Goal: Task Accomplishment & Management: Complete application form

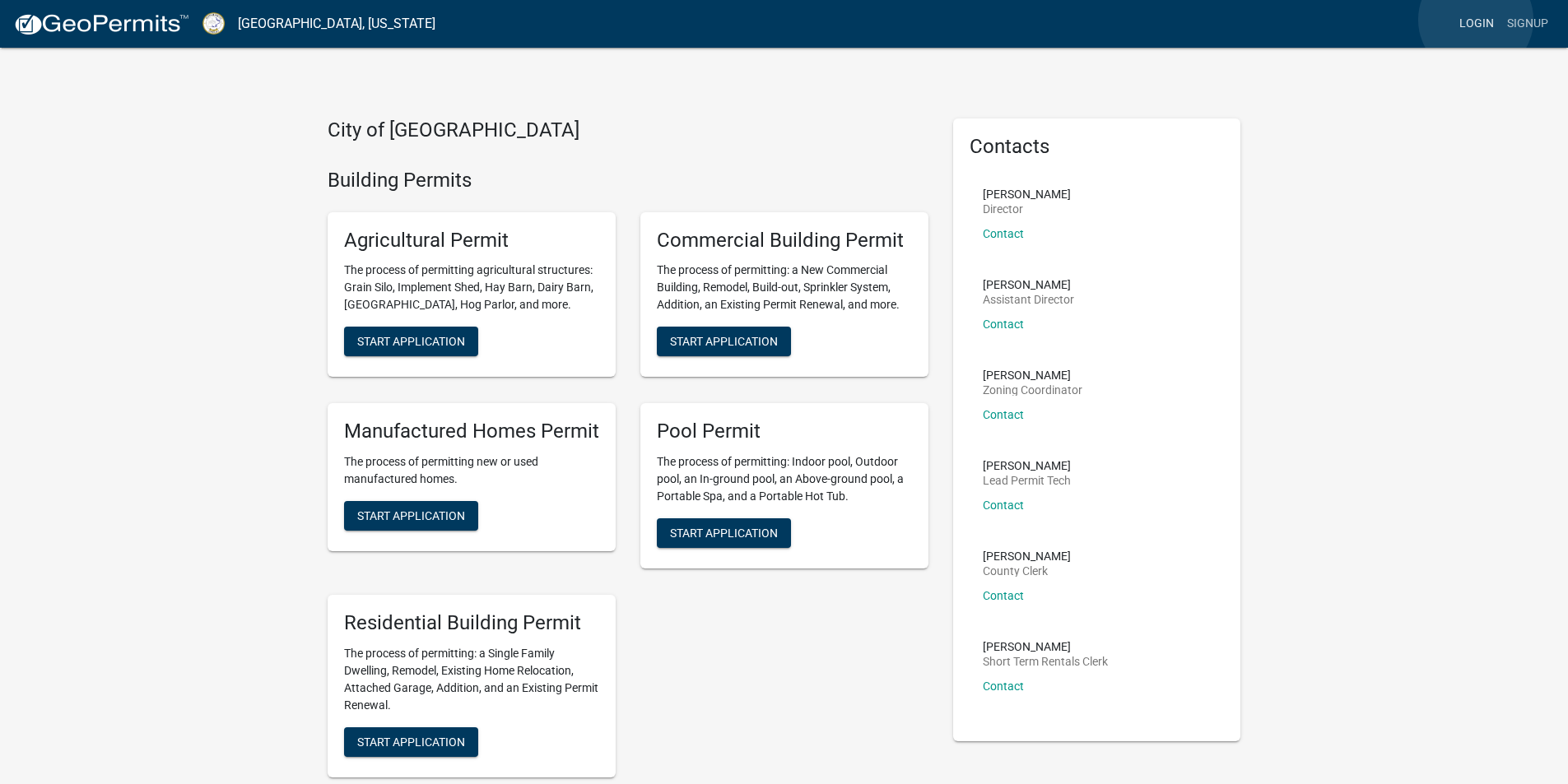
click at [1476, 20] on link "Login" at bounding box center [1477, 24] width 48 height 32
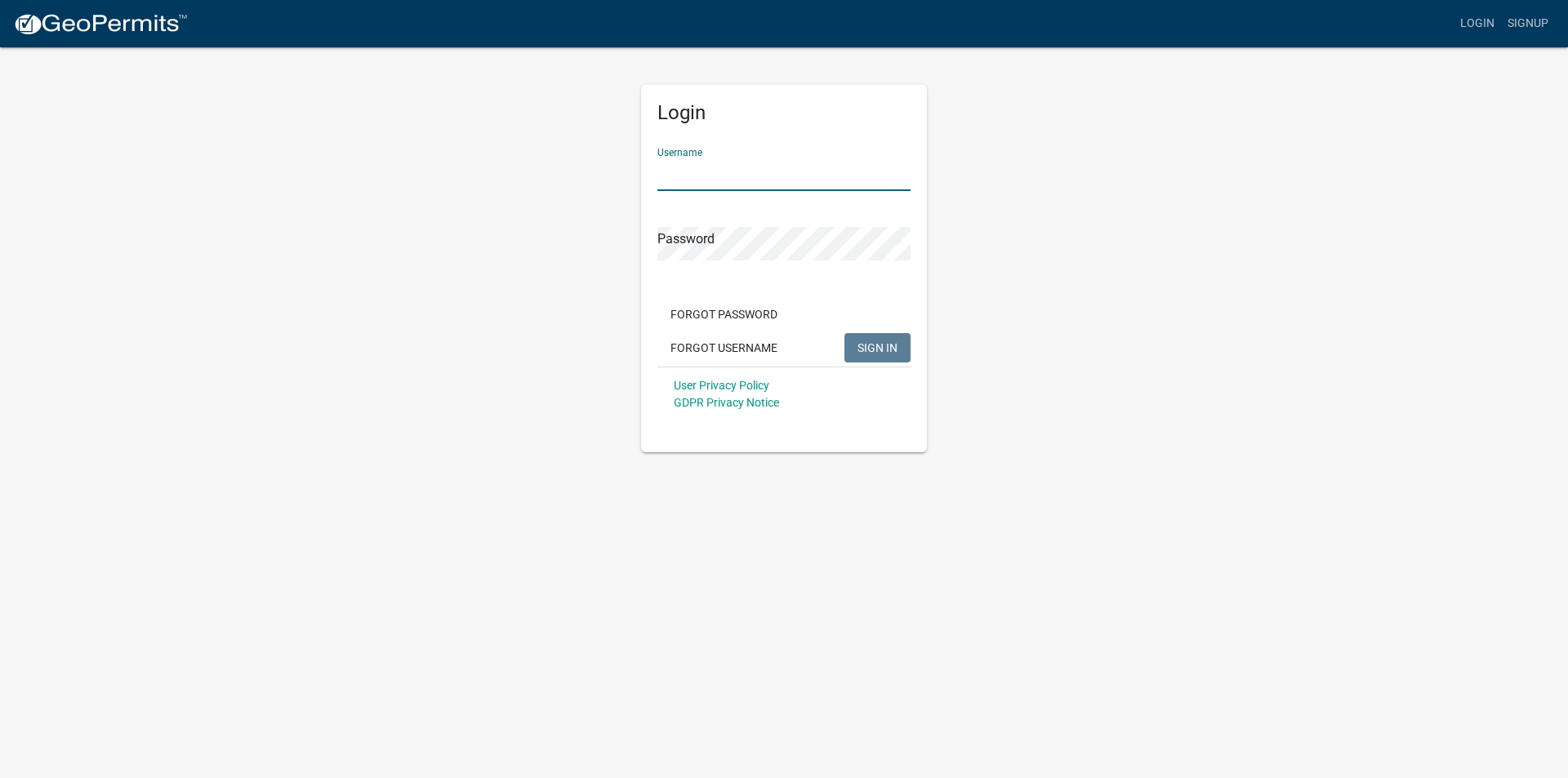
click at [747, 174] on input "Username" at bounding box center [784, 174] width 253 height 33
type input "BASHURST10"
click at [869, 347] on span "SIGN IN" at bounding box center [877, 347] width 40 height 13
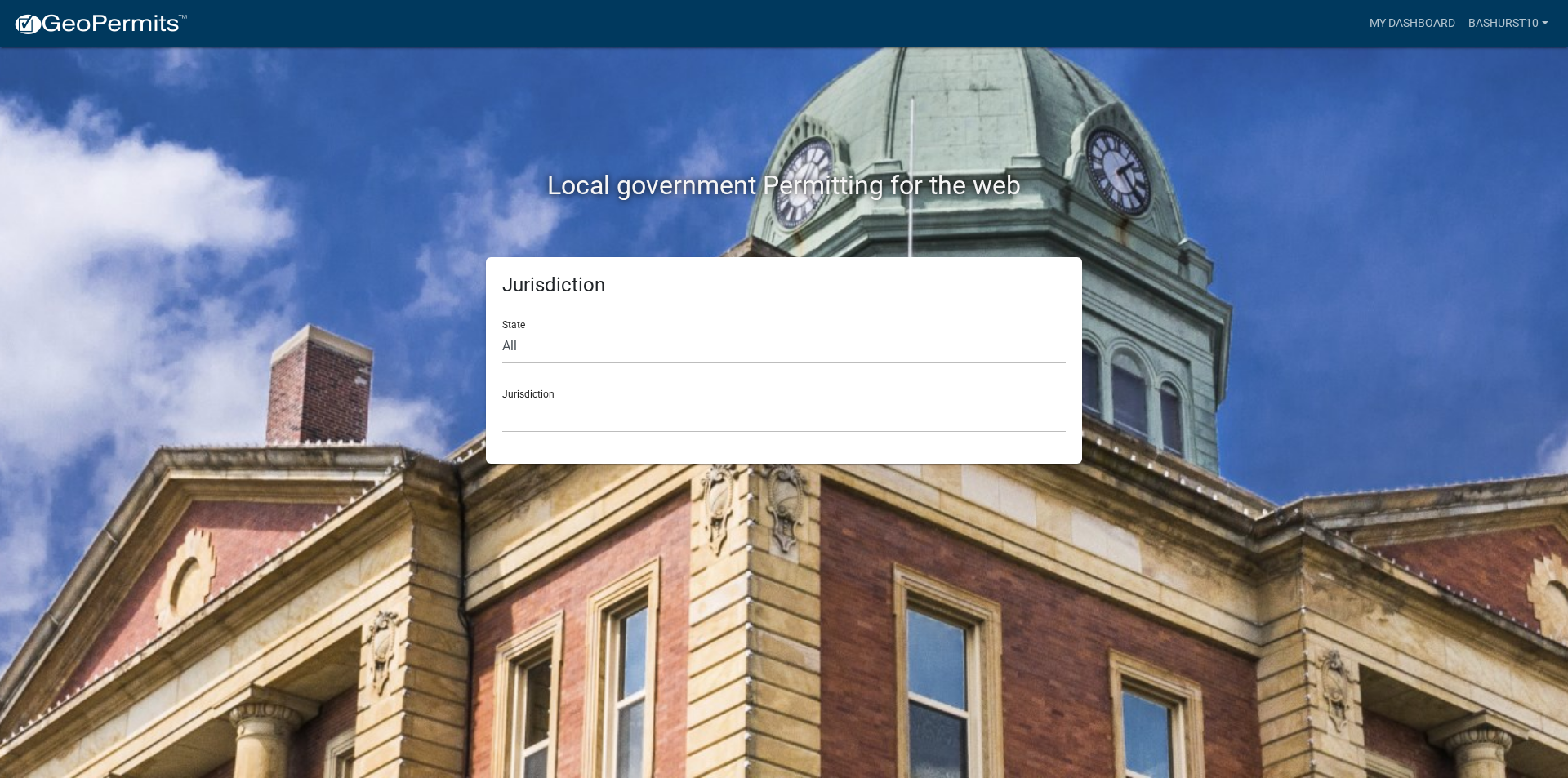
click at [586, 348] on select "All Colorado Georgia Indiana Iowa Kansas Minnesota Ohio South Carolina Wisconsin" at bounding box center [784, 346] width 563 height 33
select select "Georgia"
click at [502, 330] on select "All Colorado Georgia Indiana Iowa Kansas Minnesota Ohio South Carolina Wisconsin" at bounding box center [784, 346] width 563 height 33
click at [561, 418] on select "Cook County, Georgia Crawford County, Georgia Gilmer County, Georgia Haralson C…" at bounding box center [784, 416] width 563 height 33
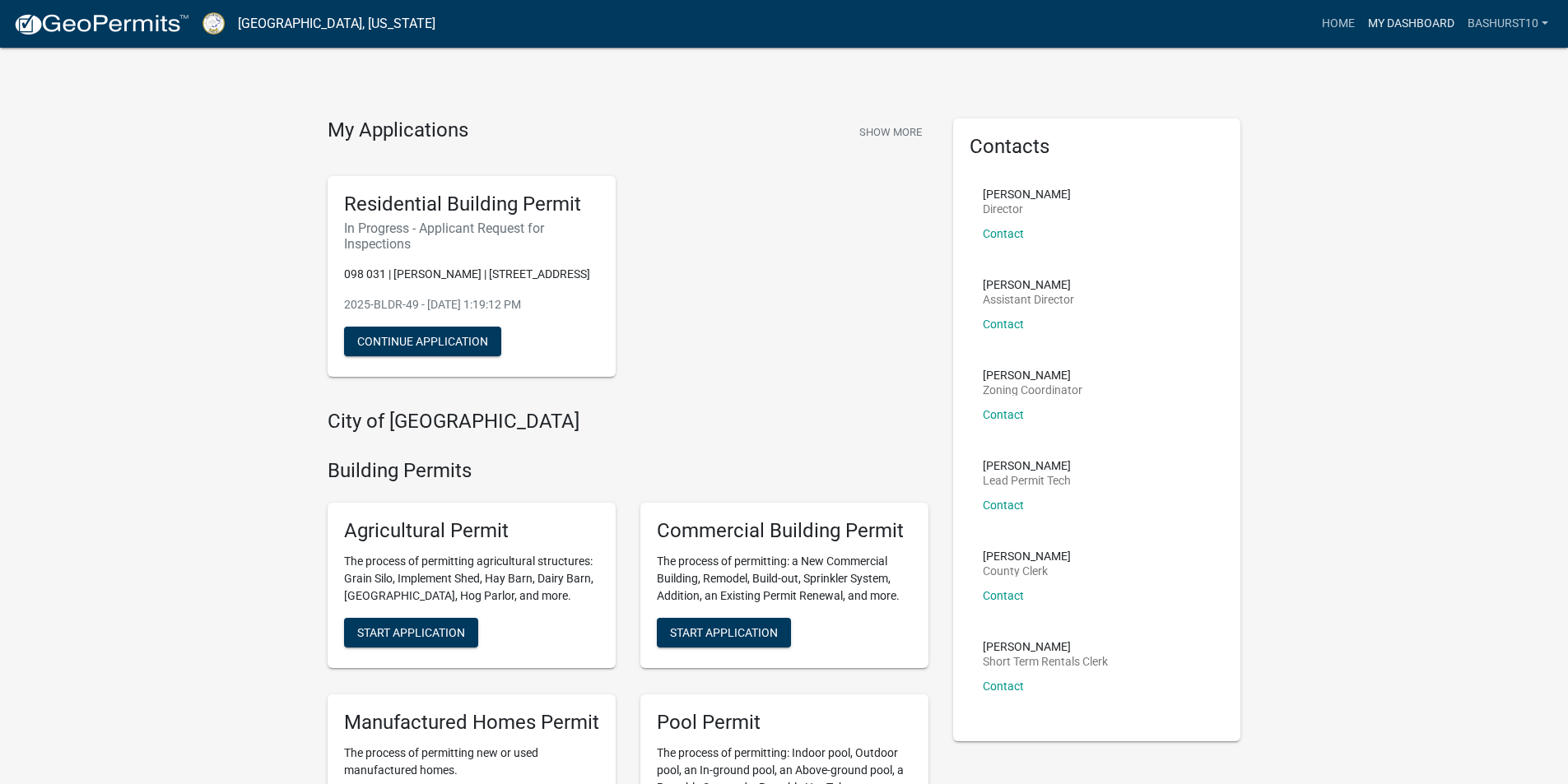
click at [1413, 20] on link "My Dashboard" at bounding box center [1411, 24] width 100 height 32
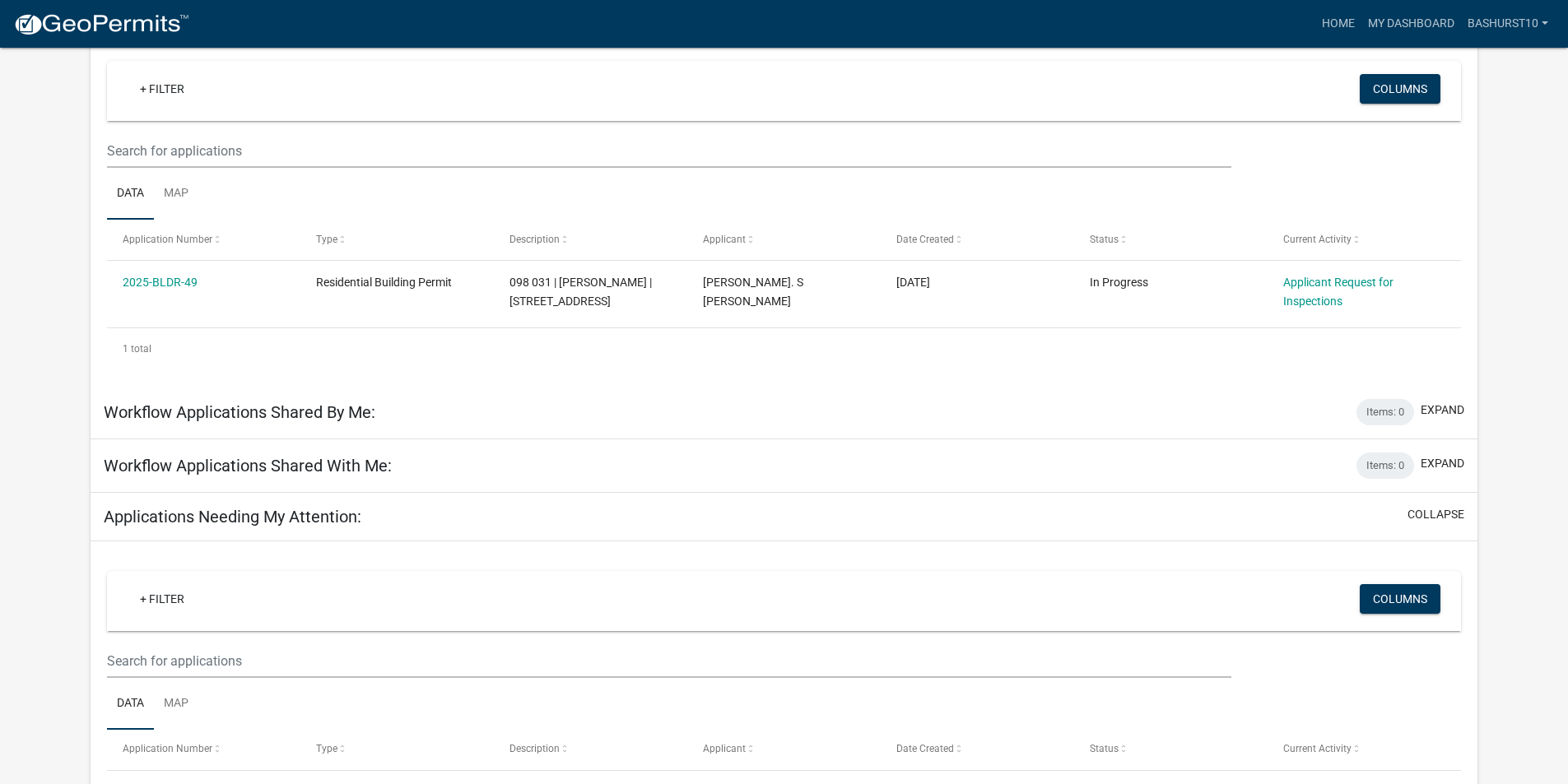
scroll to position [65, 0]
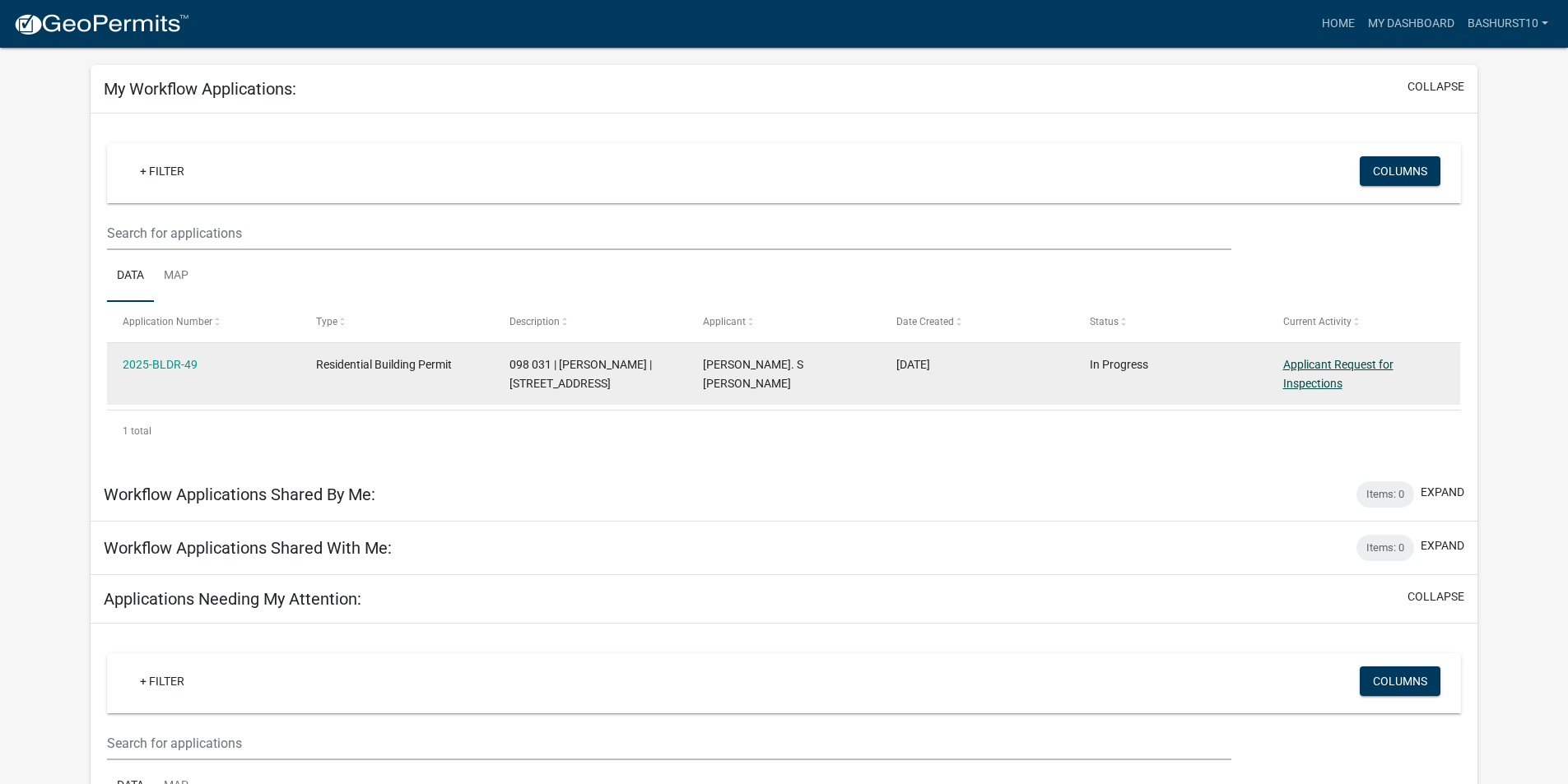
click at [1314, 362] on link "Applicant Request for Inspections" at bounding box center [1338, 373] width 110 height 32
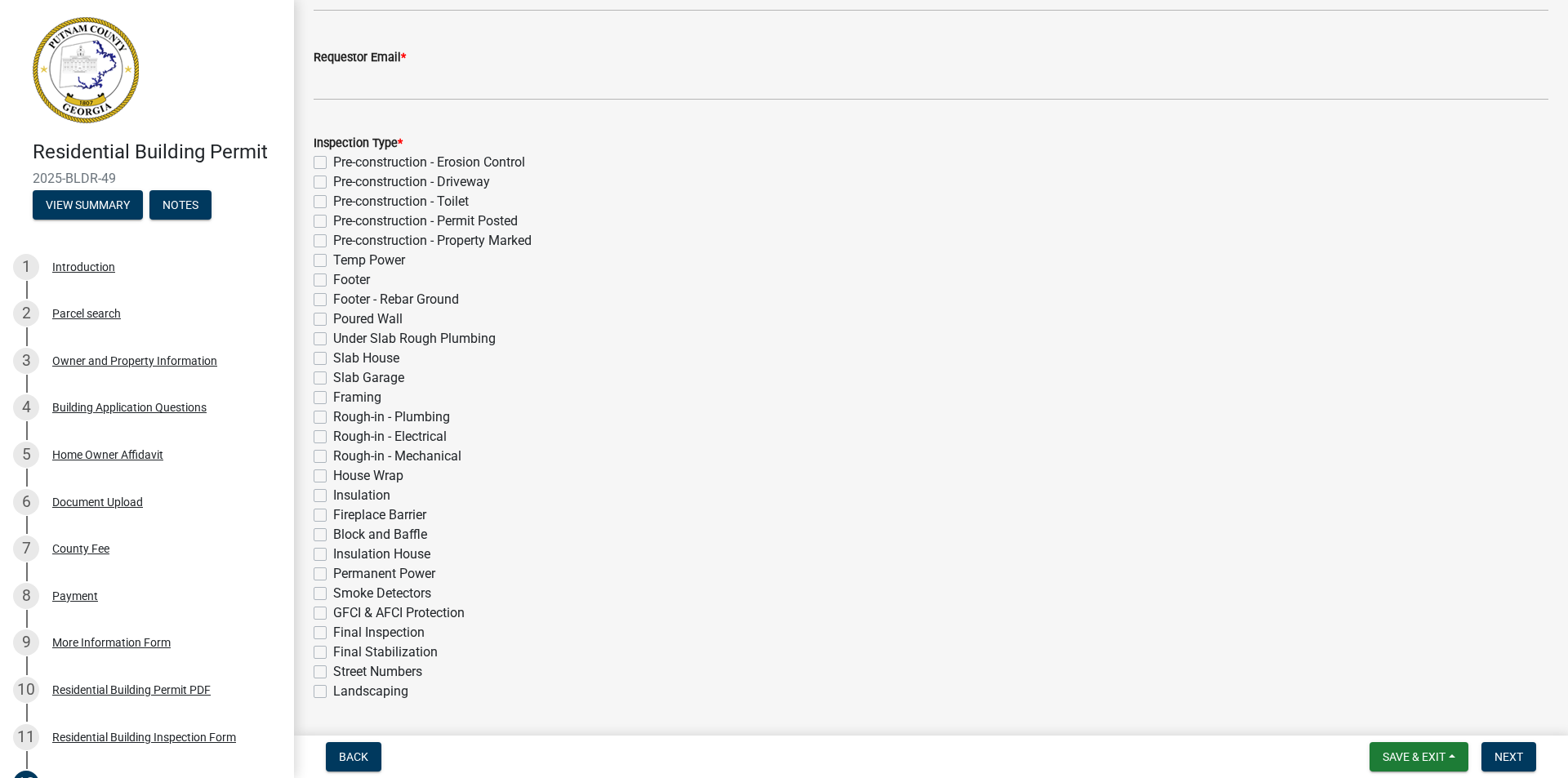
scroll to position [164, 0]
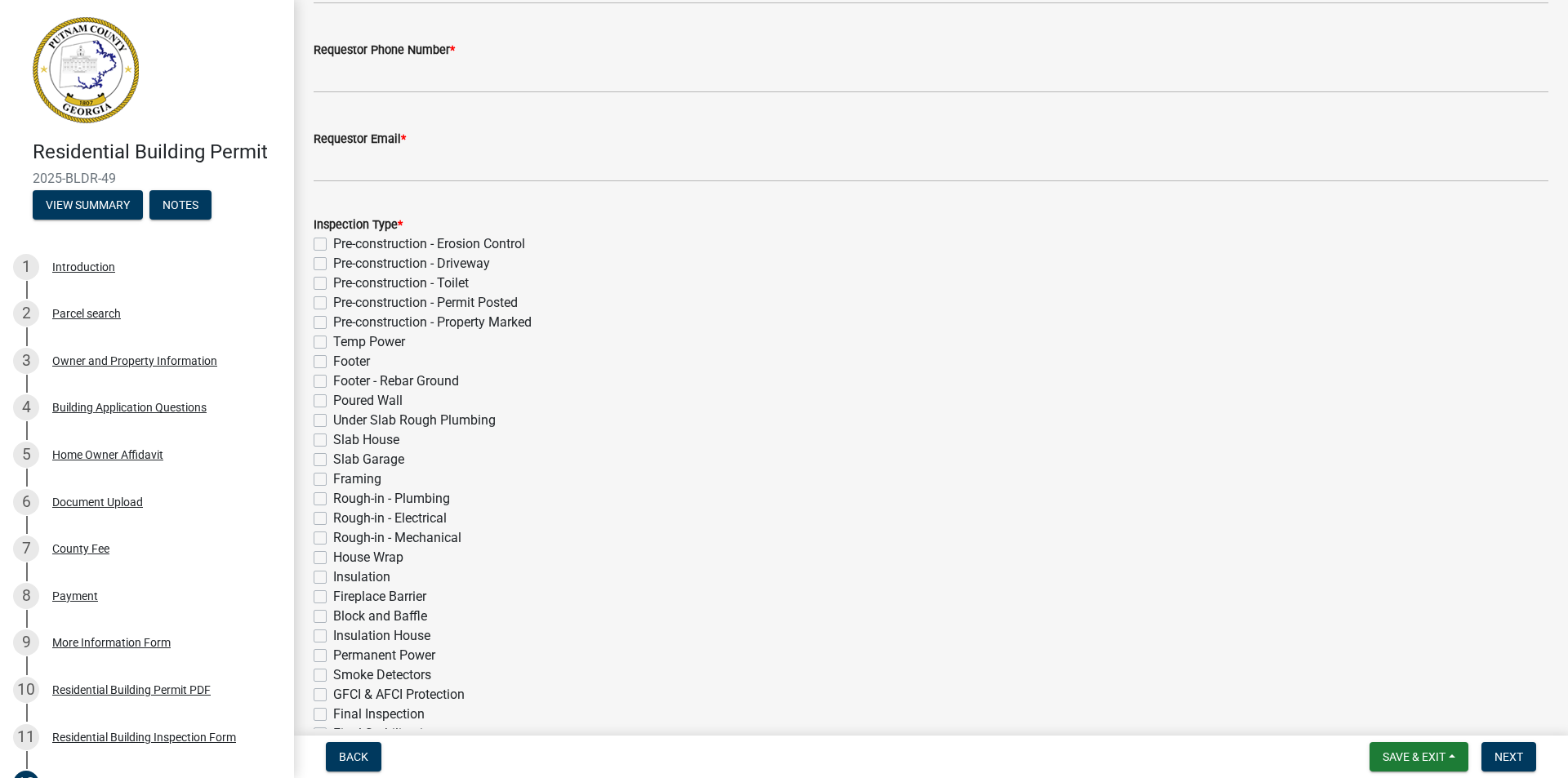
click at [333, 556] on label "House Wrap" at bounding box center [368, 557] width 70 height 20
click at [333, 556] on input "House Wrap" at bounding box center [338, 553] width 10 height 10
checkbox input "true"
checkbox input "false"
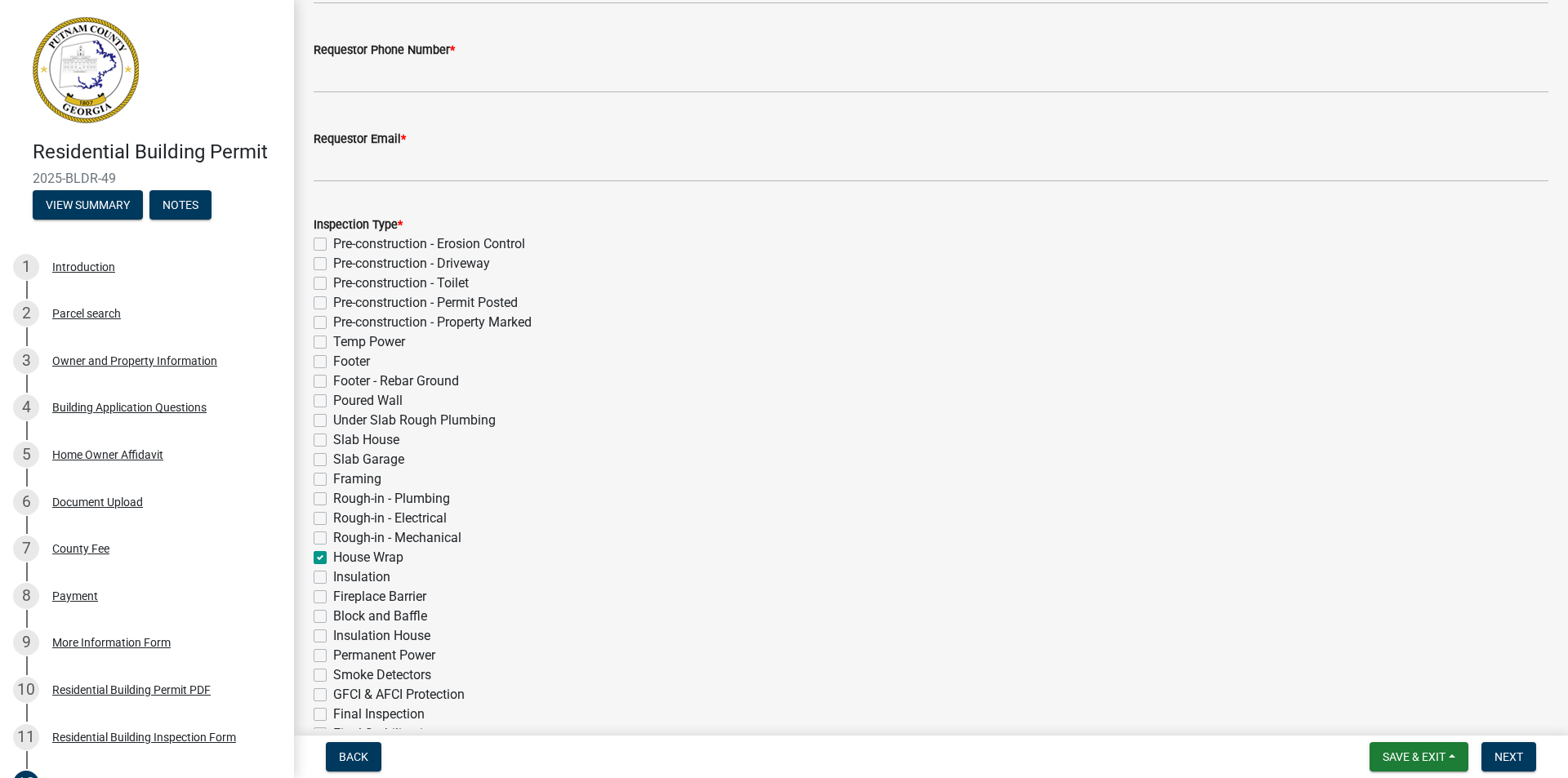
checkbox input "false"
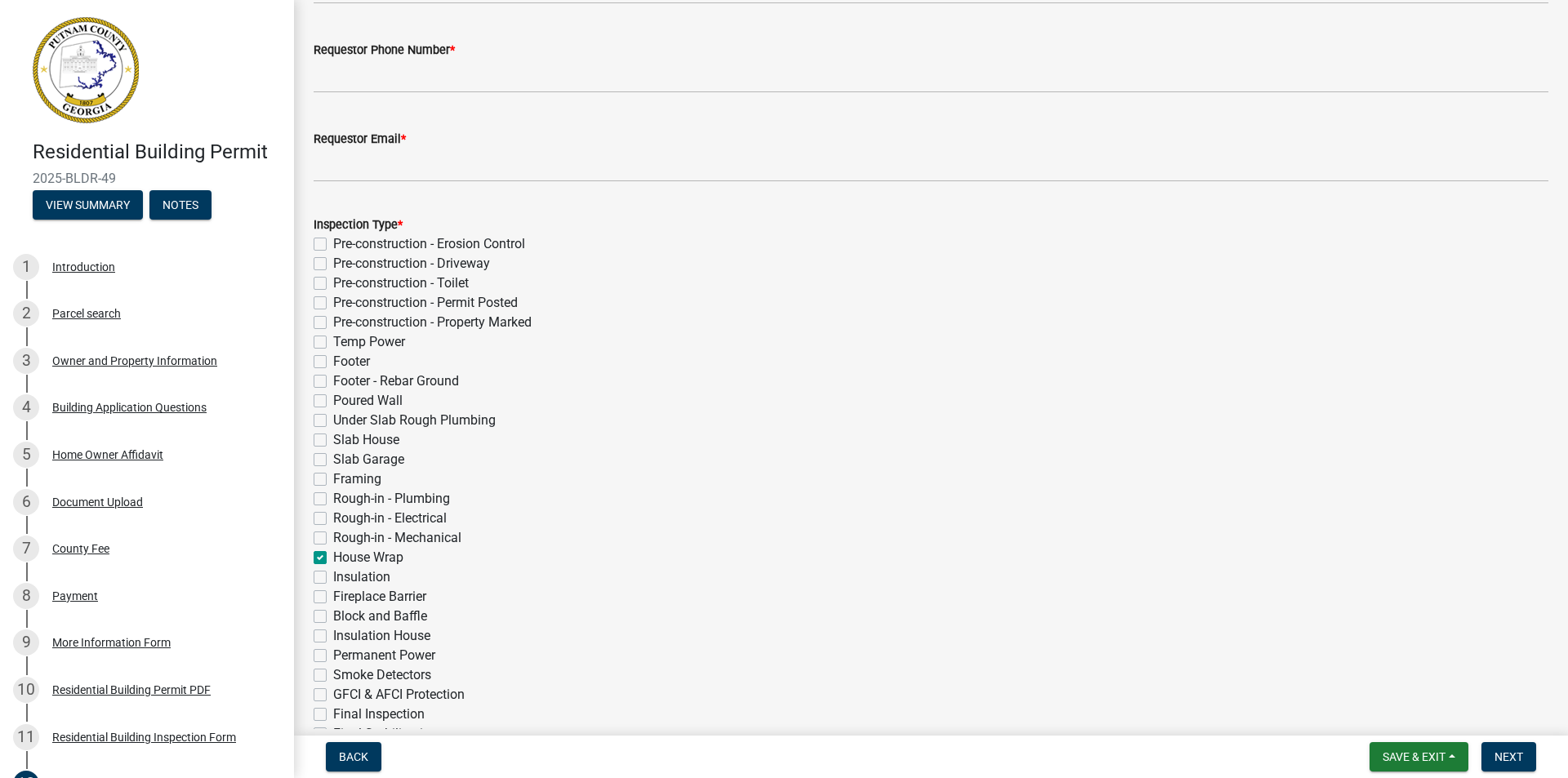
checkbox input "false"
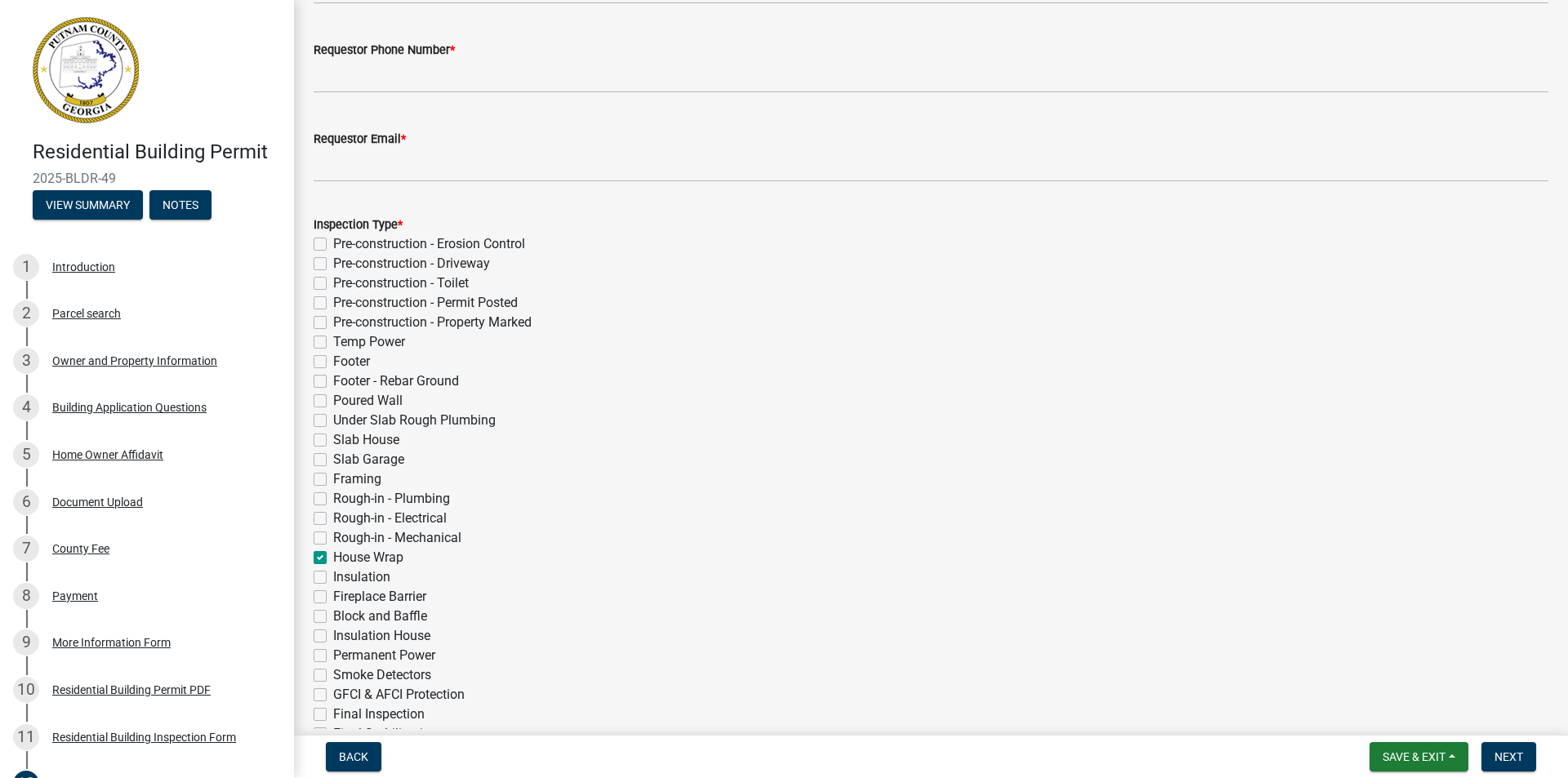
checkbox input "false"
checkbox input "true"
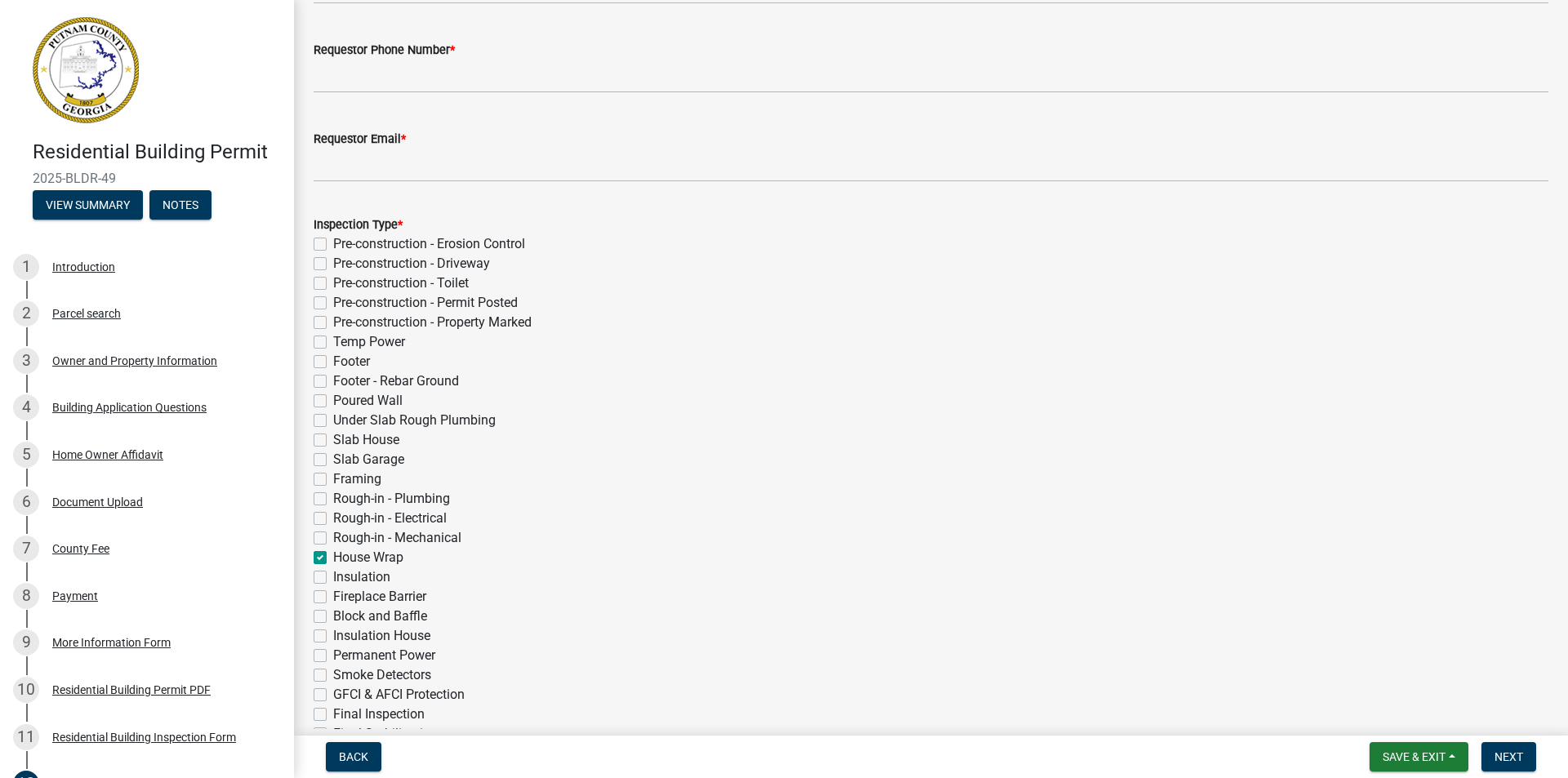
checkbox input "false"
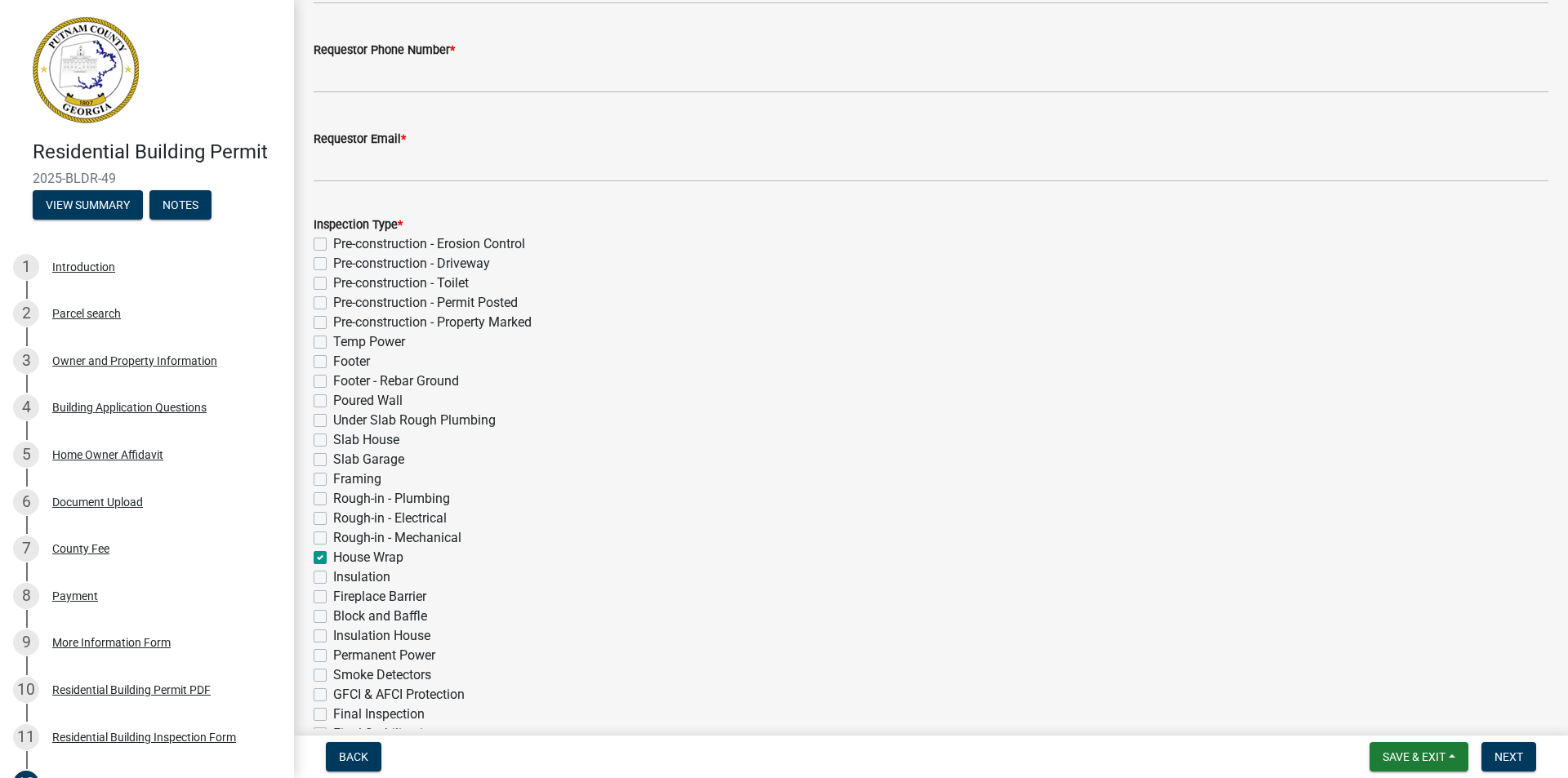
checkbox input "false"
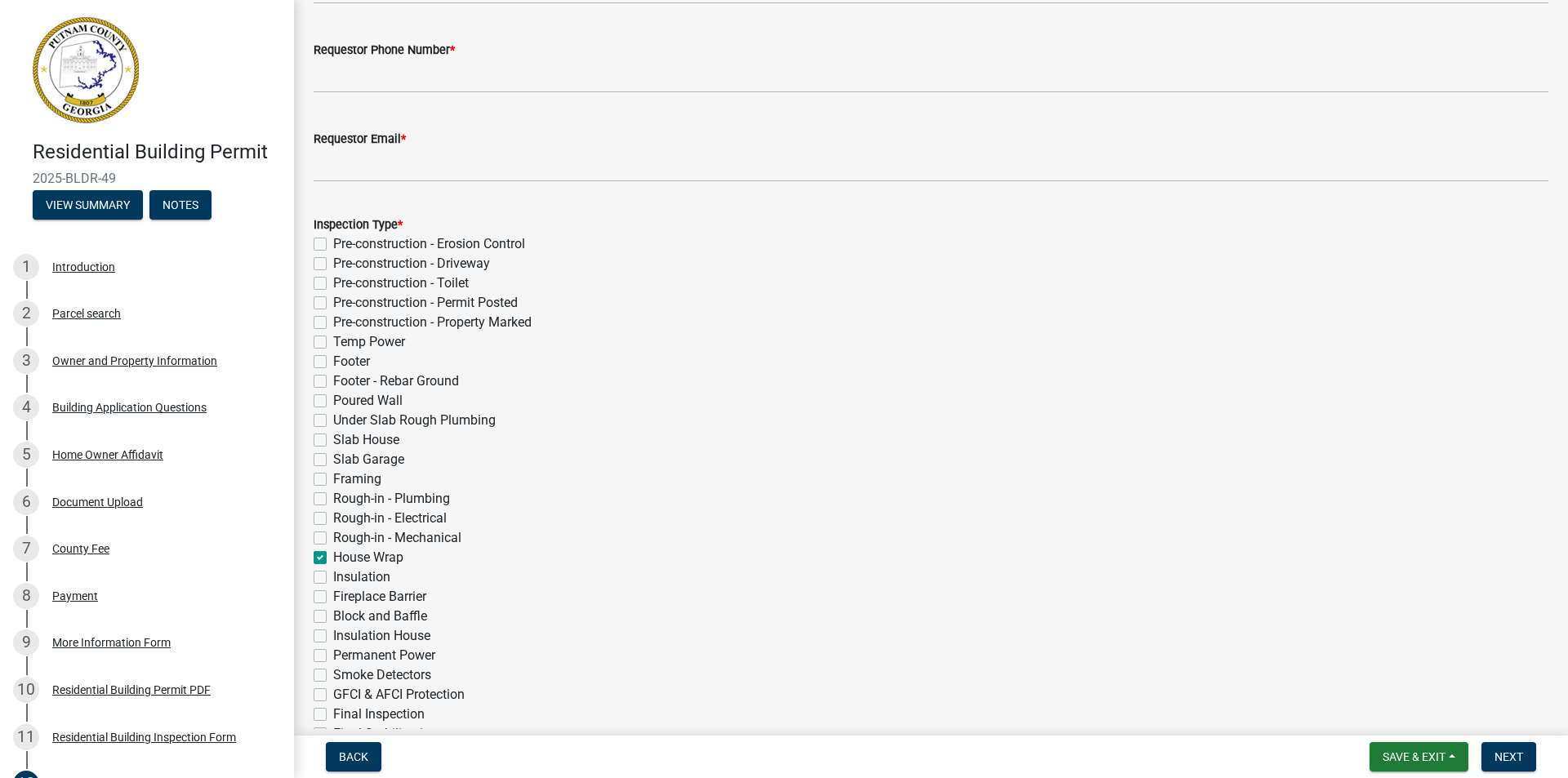
checkbox input "false"
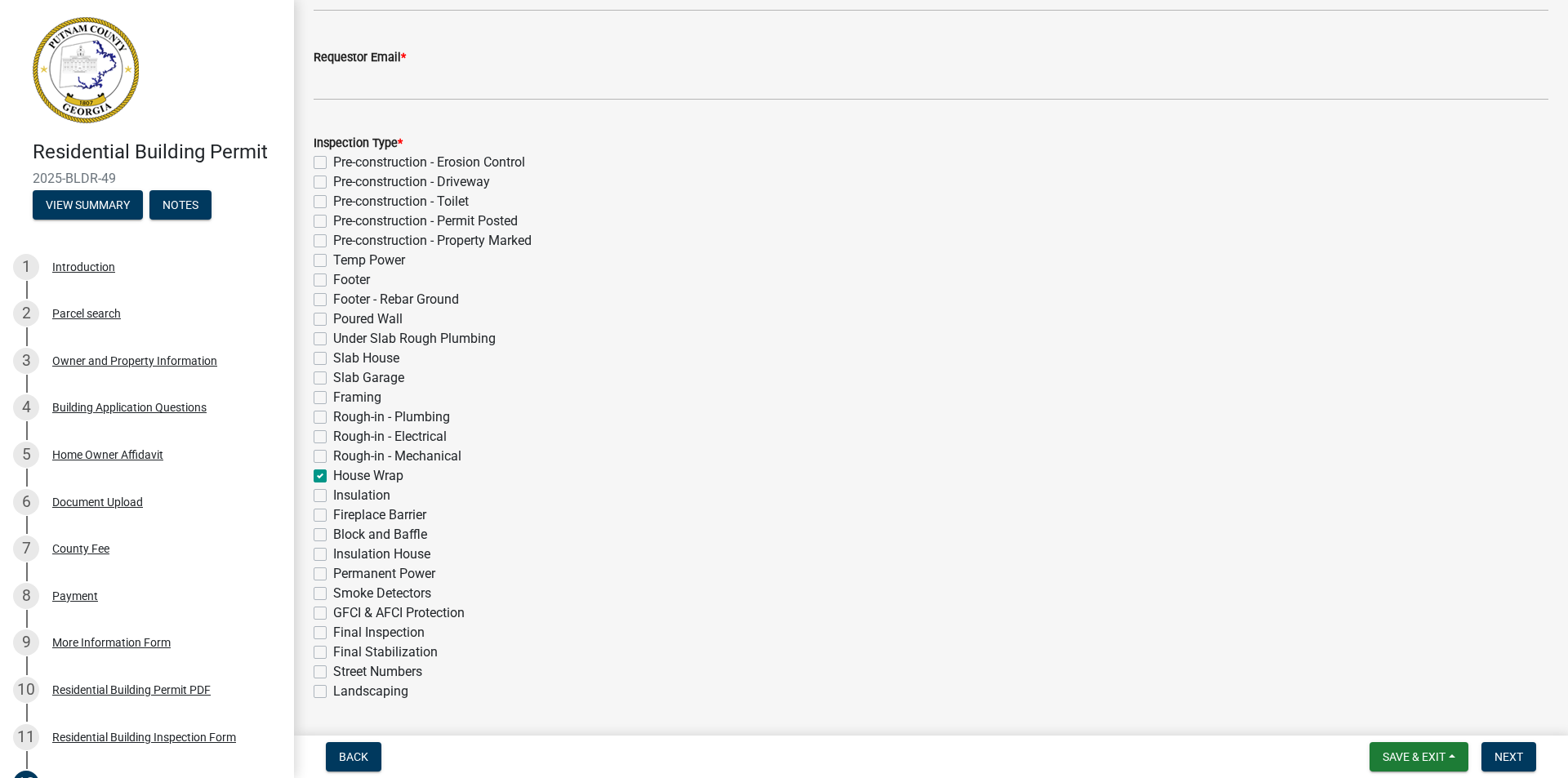
click at [333, 418] on label "Rough-in - Plumbing" at bounding box center [391, 417] width 117 height 20
click at [333, 418] on input "Rough-in - Plumbing" at bounding box center [338, 412] width 10 height 10
checkbox input "true"
checkbox input "false"
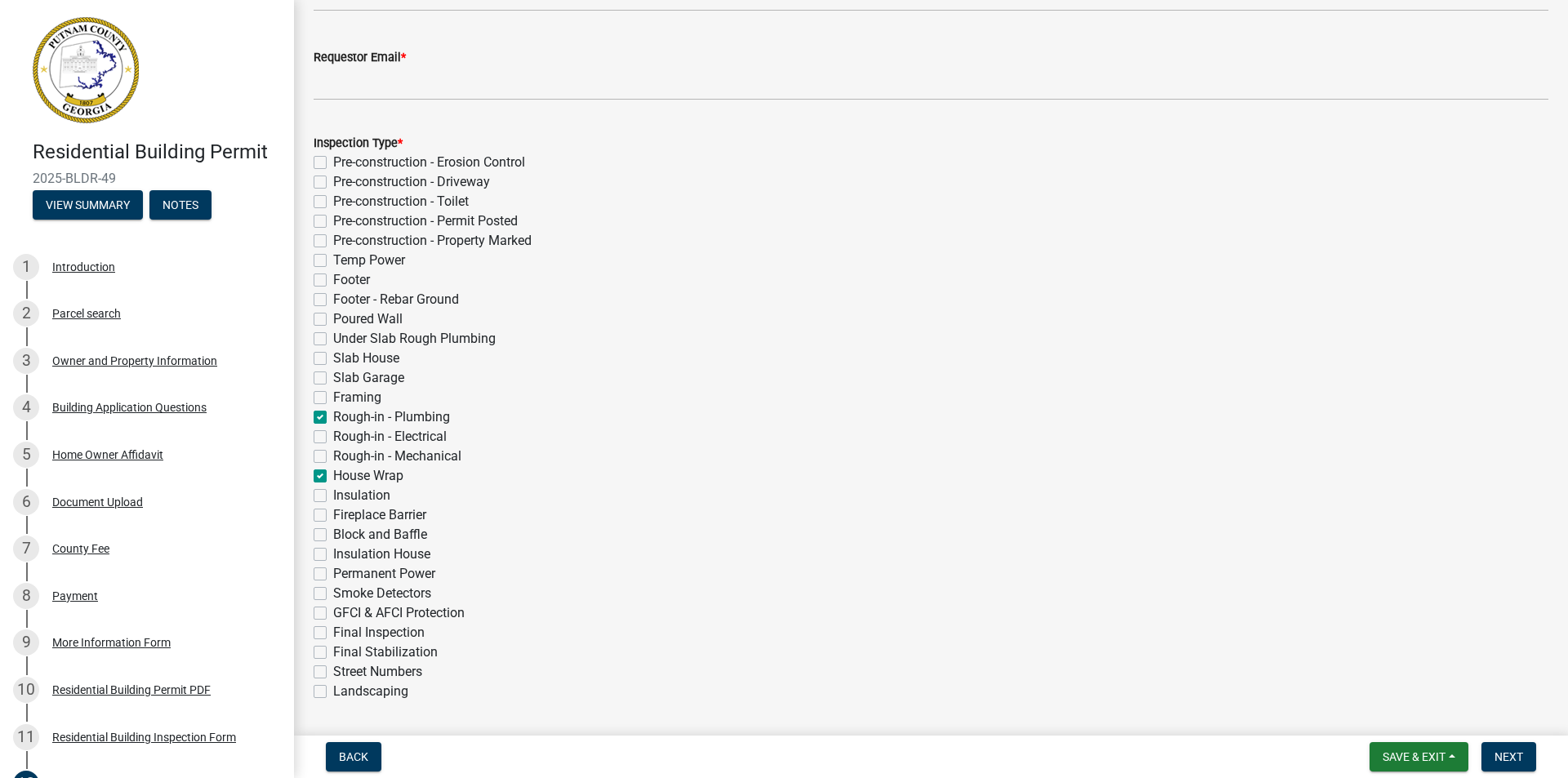
checkbox input "false"
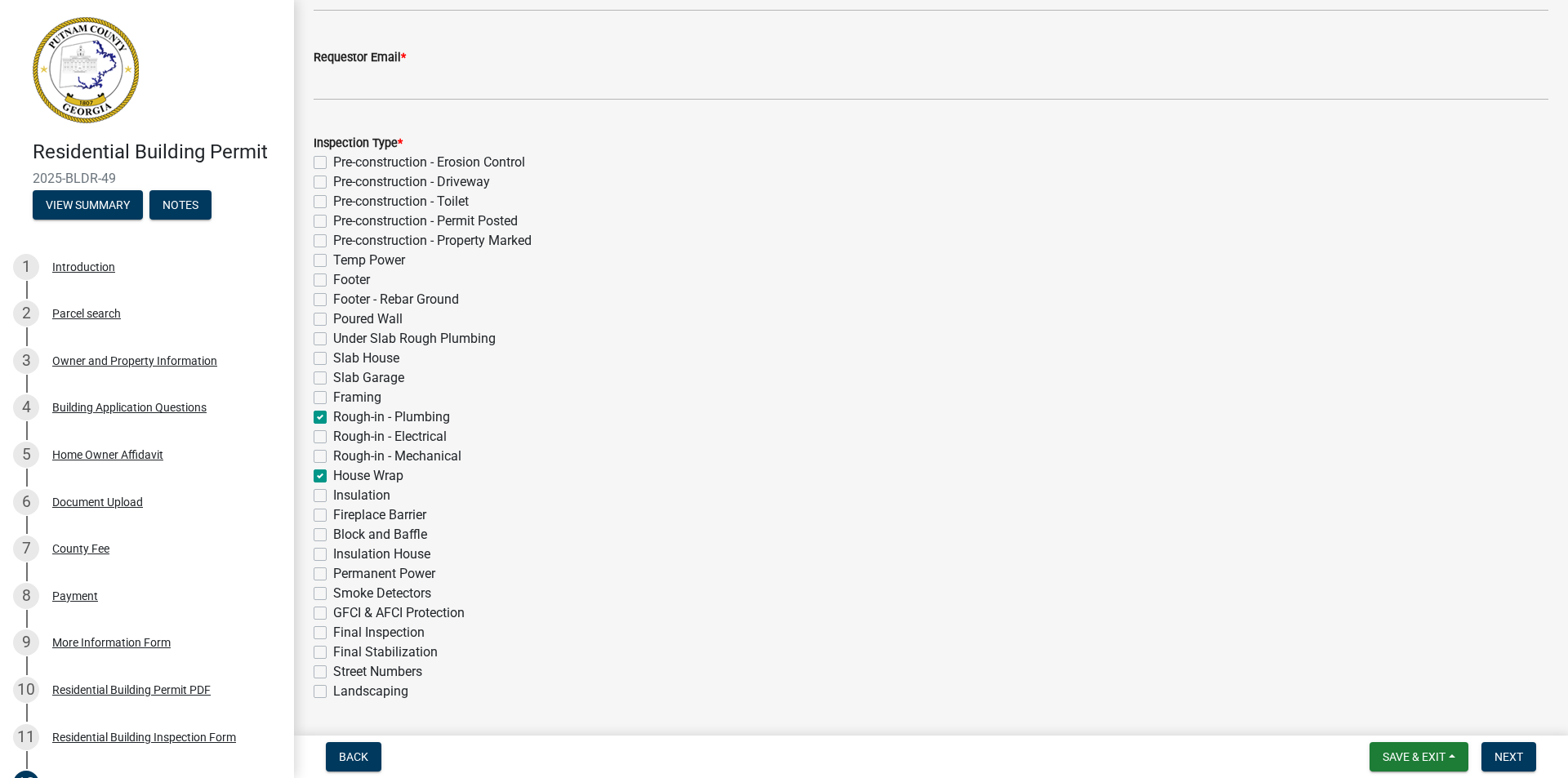
checkbox input "false"
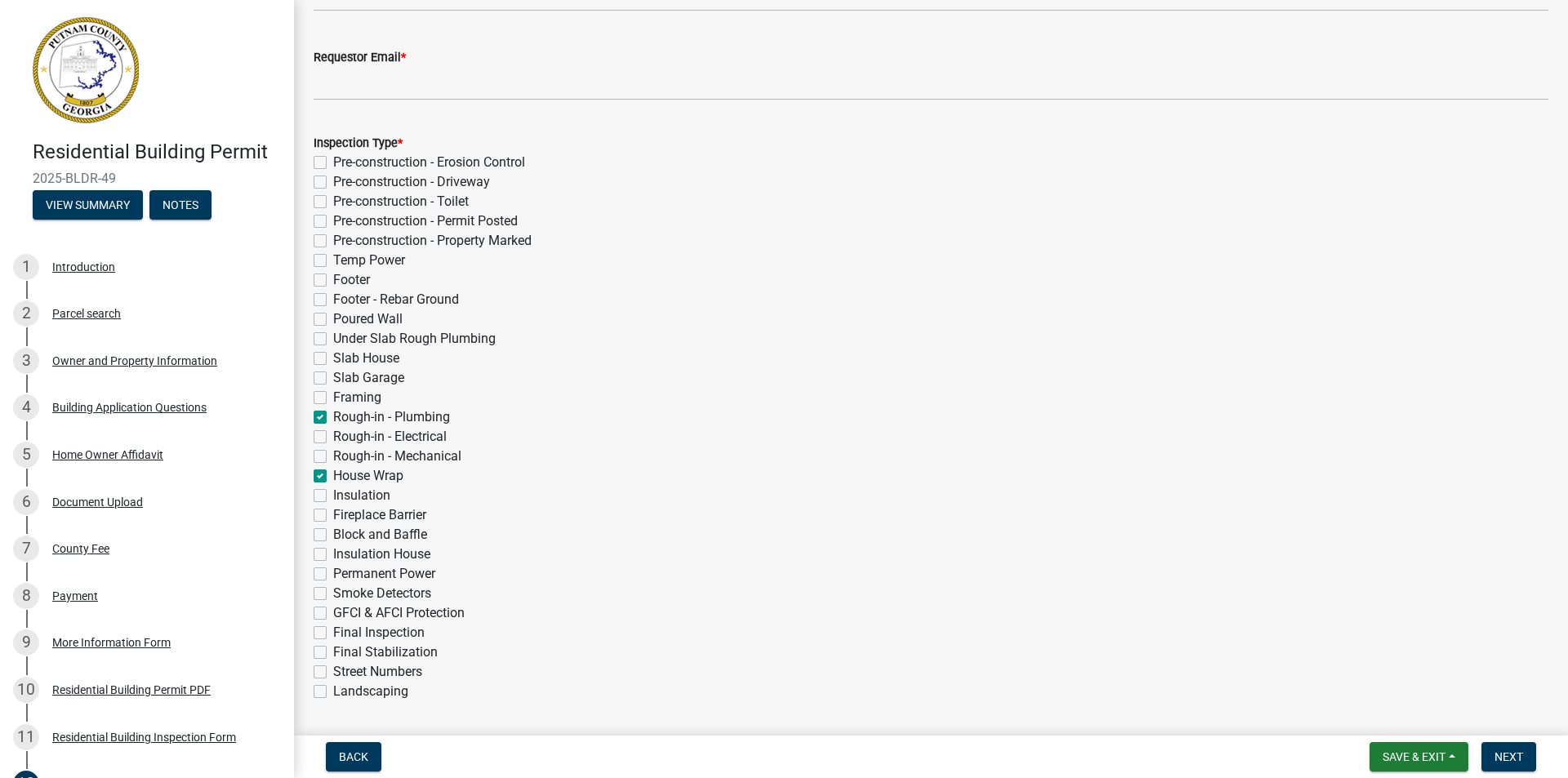
checkbox input "false"
checkbox input "true"
checkbox input "false"
checkbox input "true"
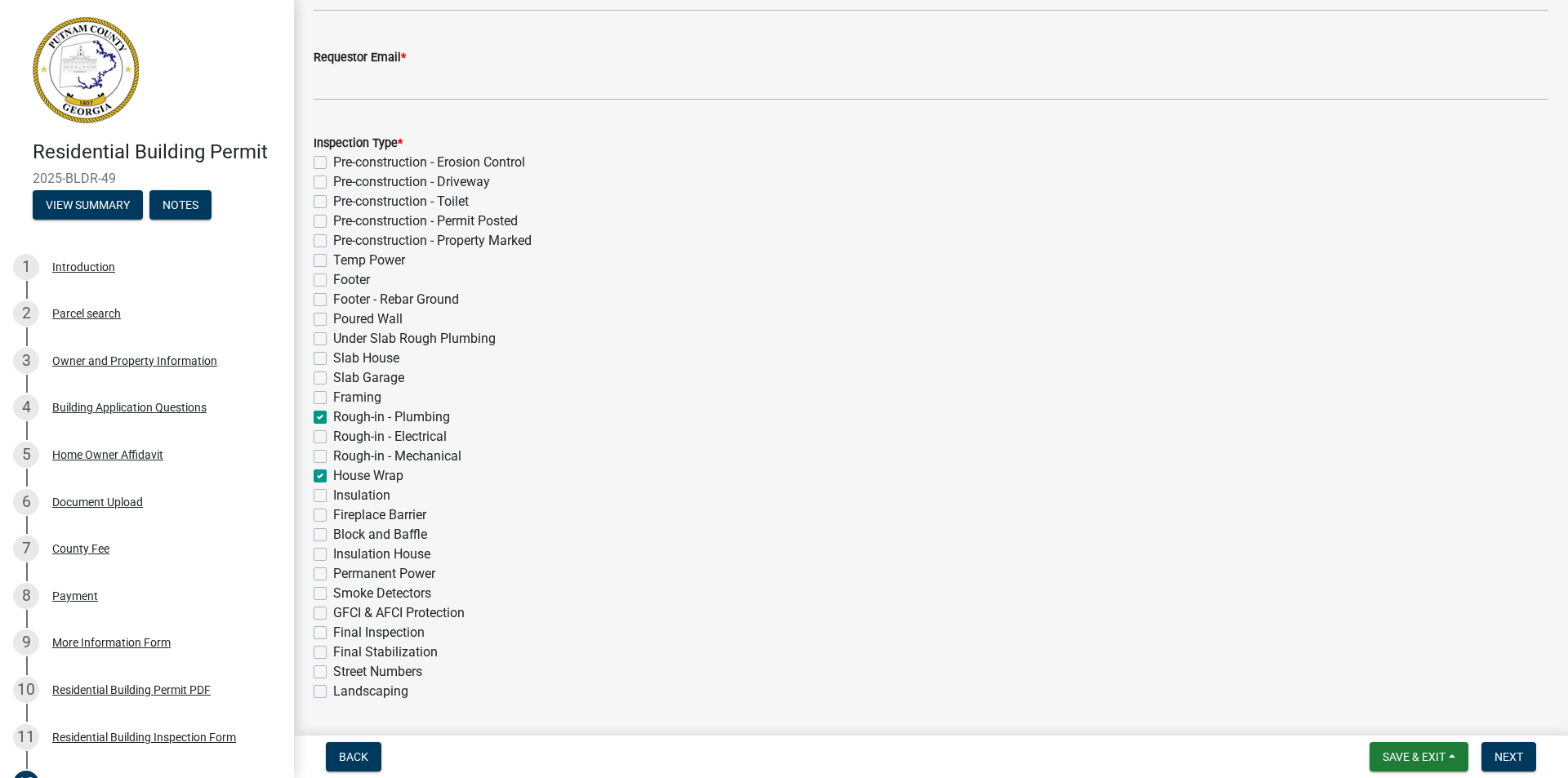
checkbox input "false"
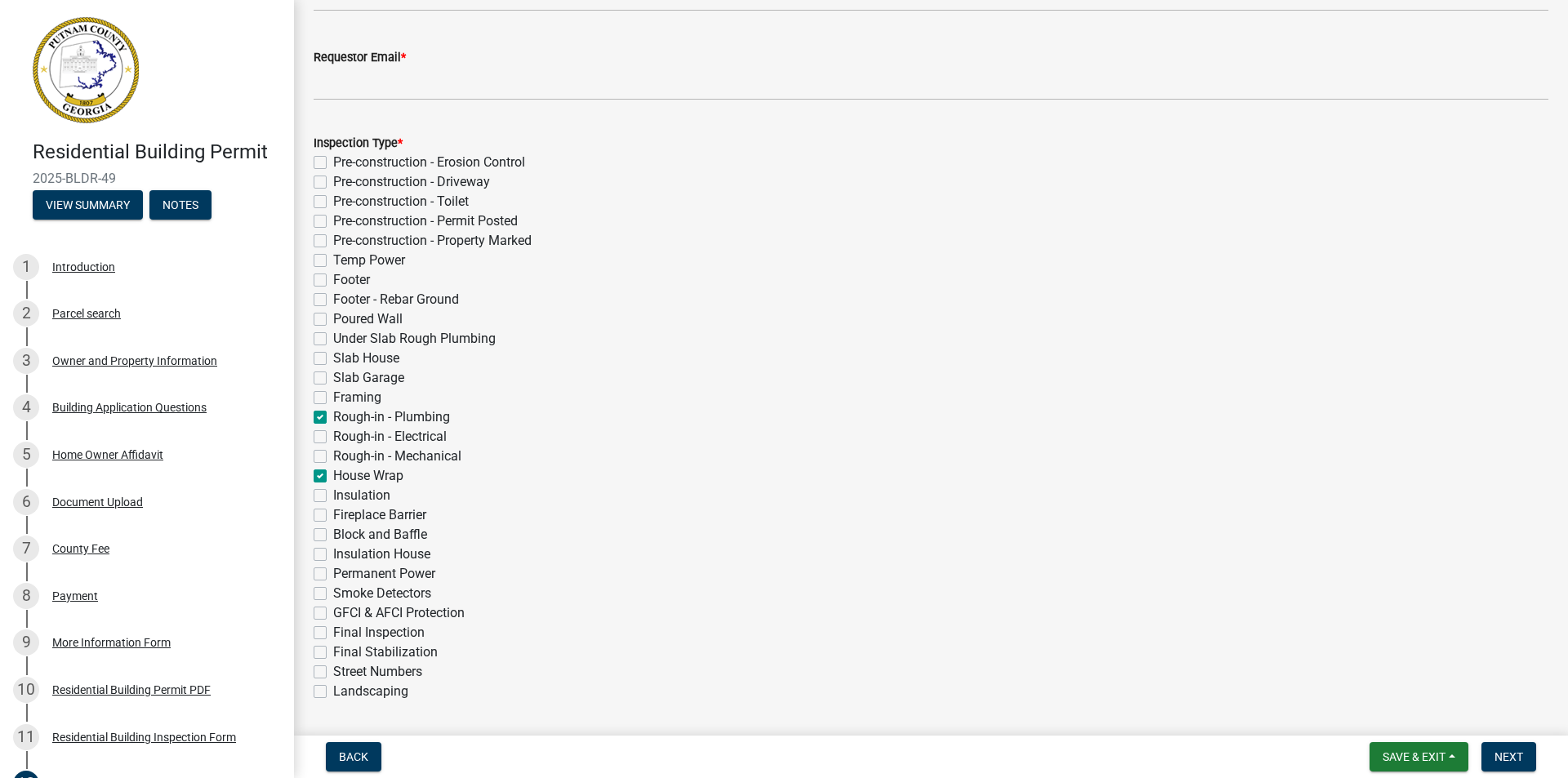
checkbox input "false"
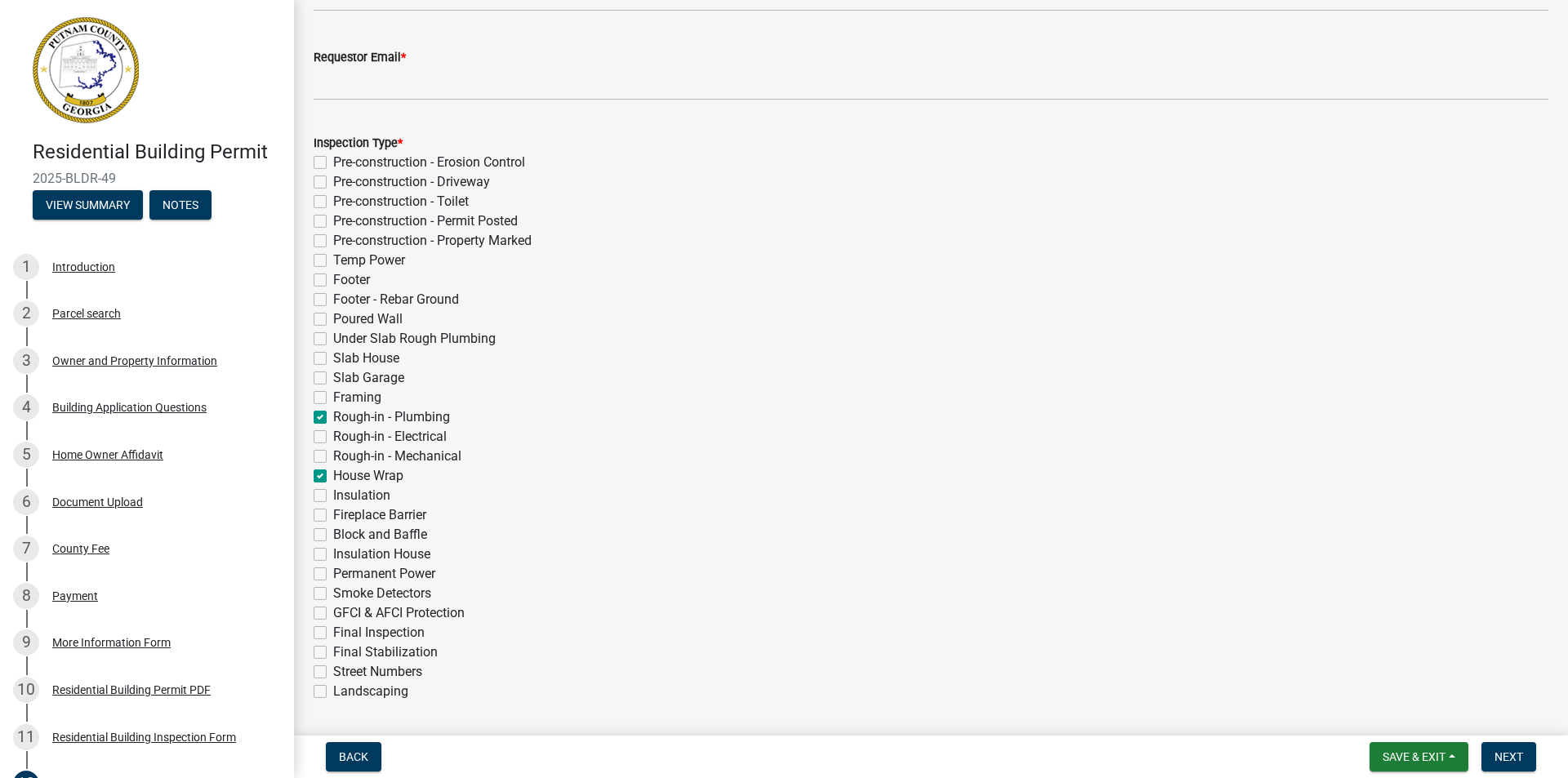
checkbox input "false"
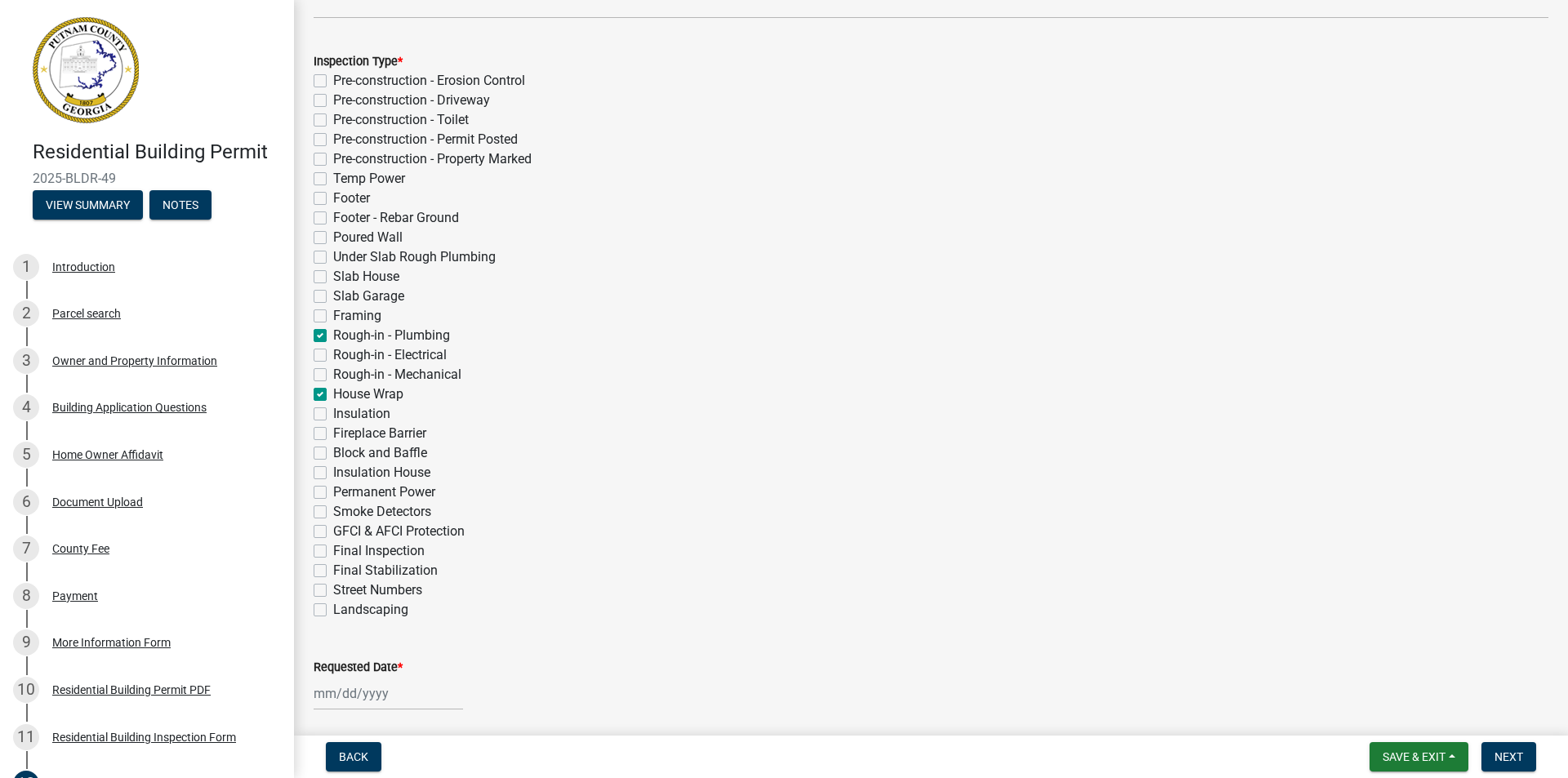
scroll to position [408, 0]
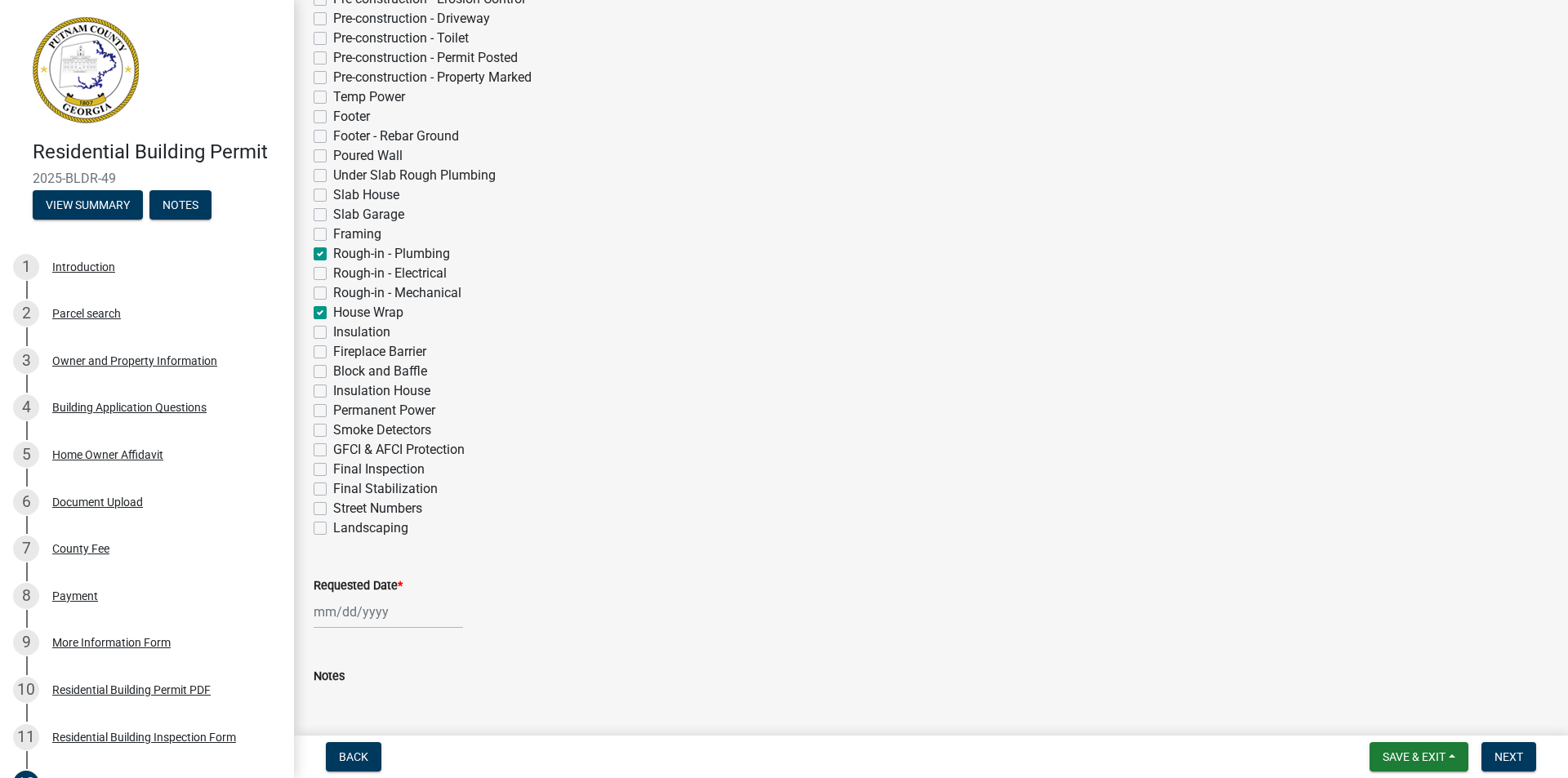
click at [421, 610] on div at bounding box center [388, 612] width 149 height 33
select select "8"
select select "2025"
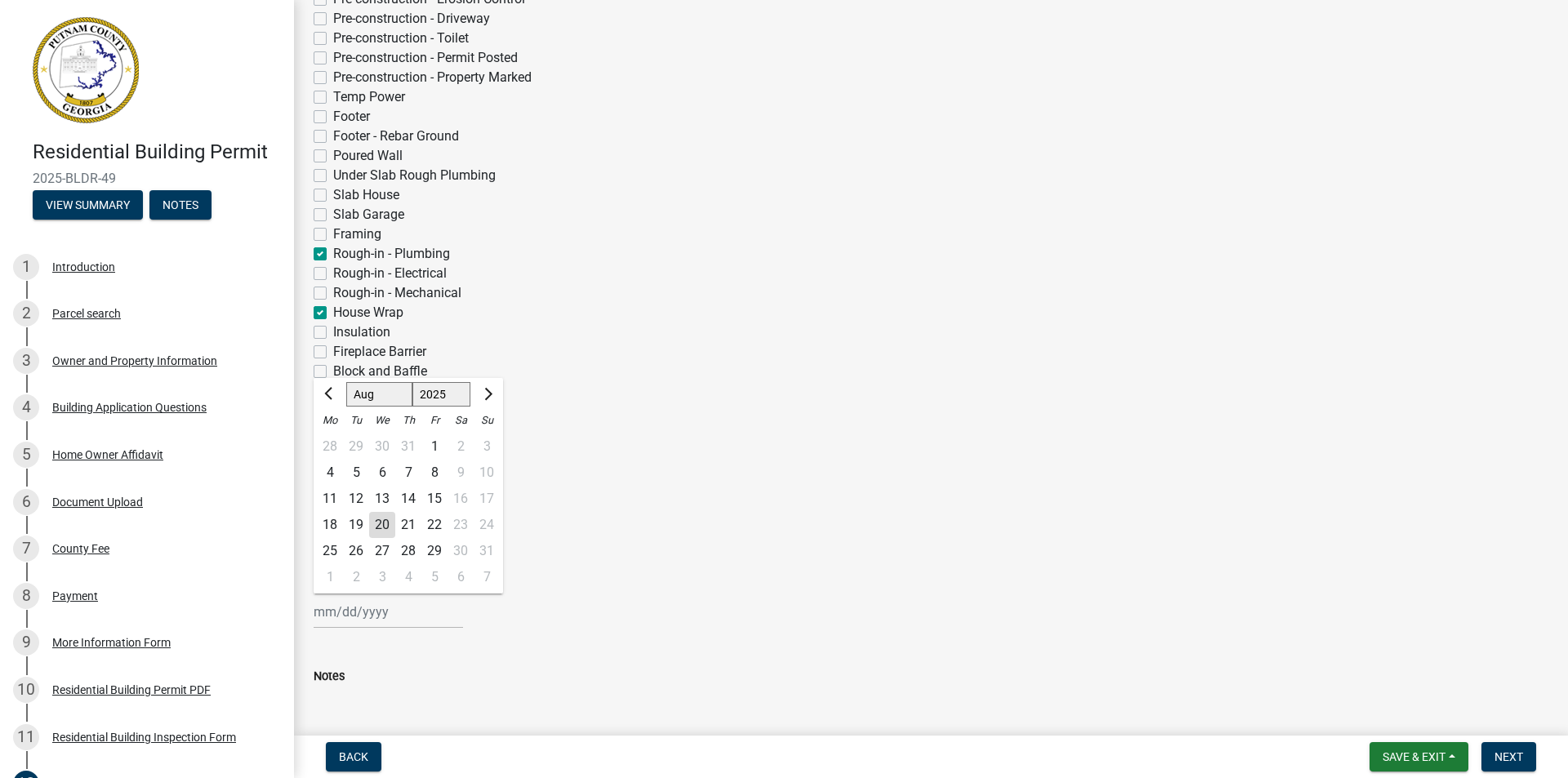
click at [386, 523] on div "20" at bounding box center [382, 524] width 26 height 26
type input "[DATE]"
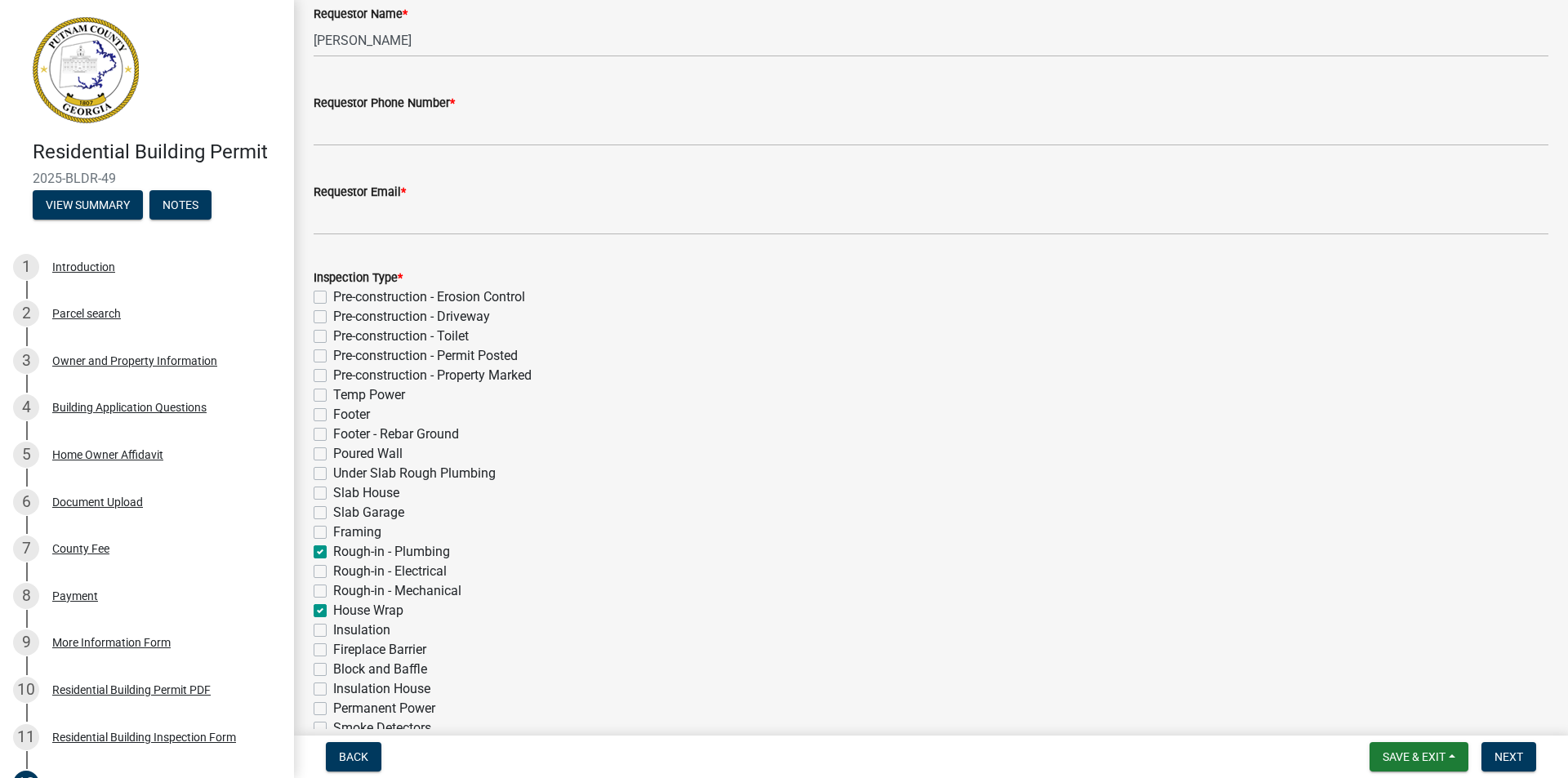
scroll to position [0, 0]
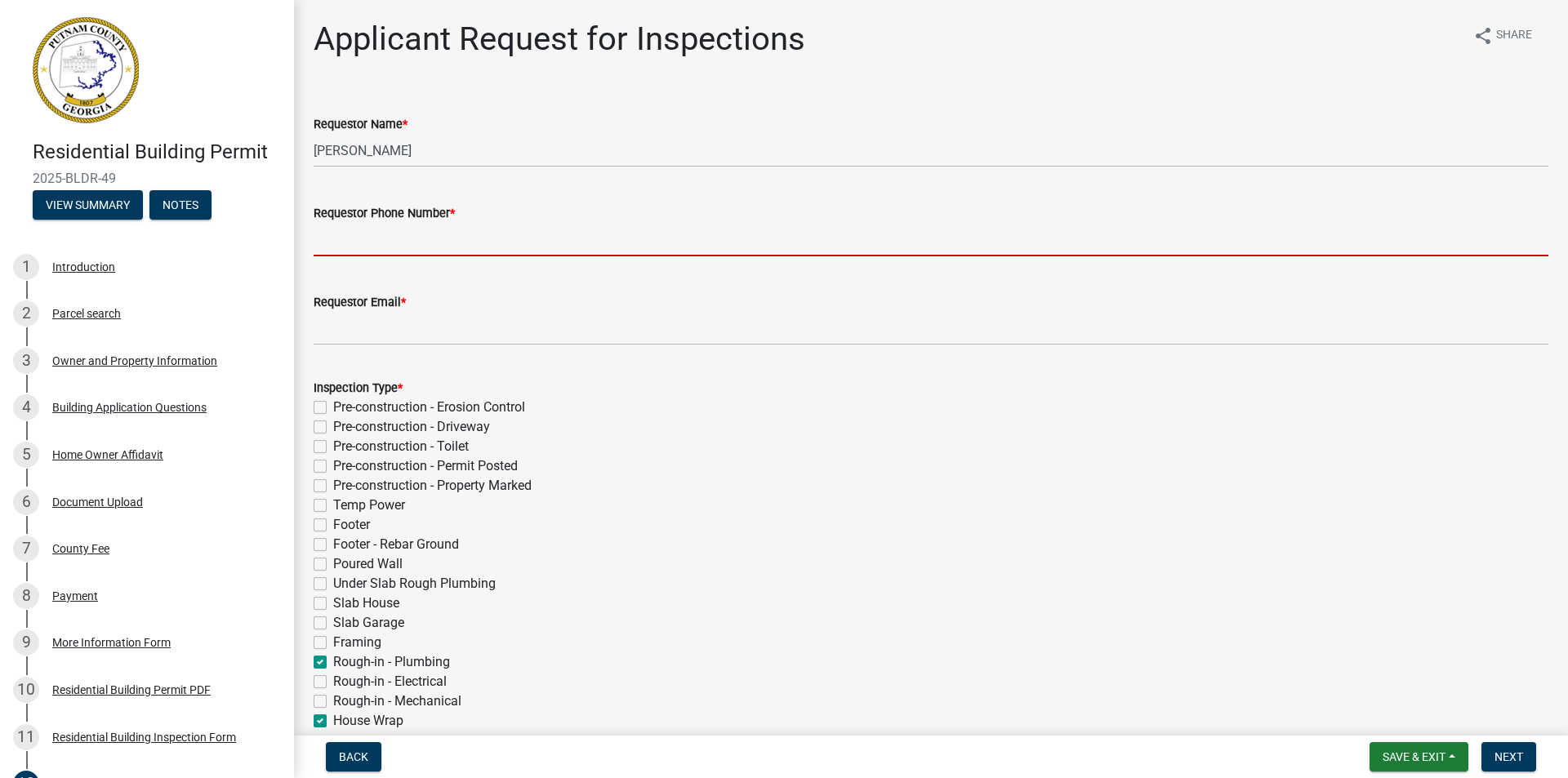
click at [535, 226] on input "Requestor Phone Number *" at bounding box center [931, 239] width 1235 height 33
type input "7064840496"
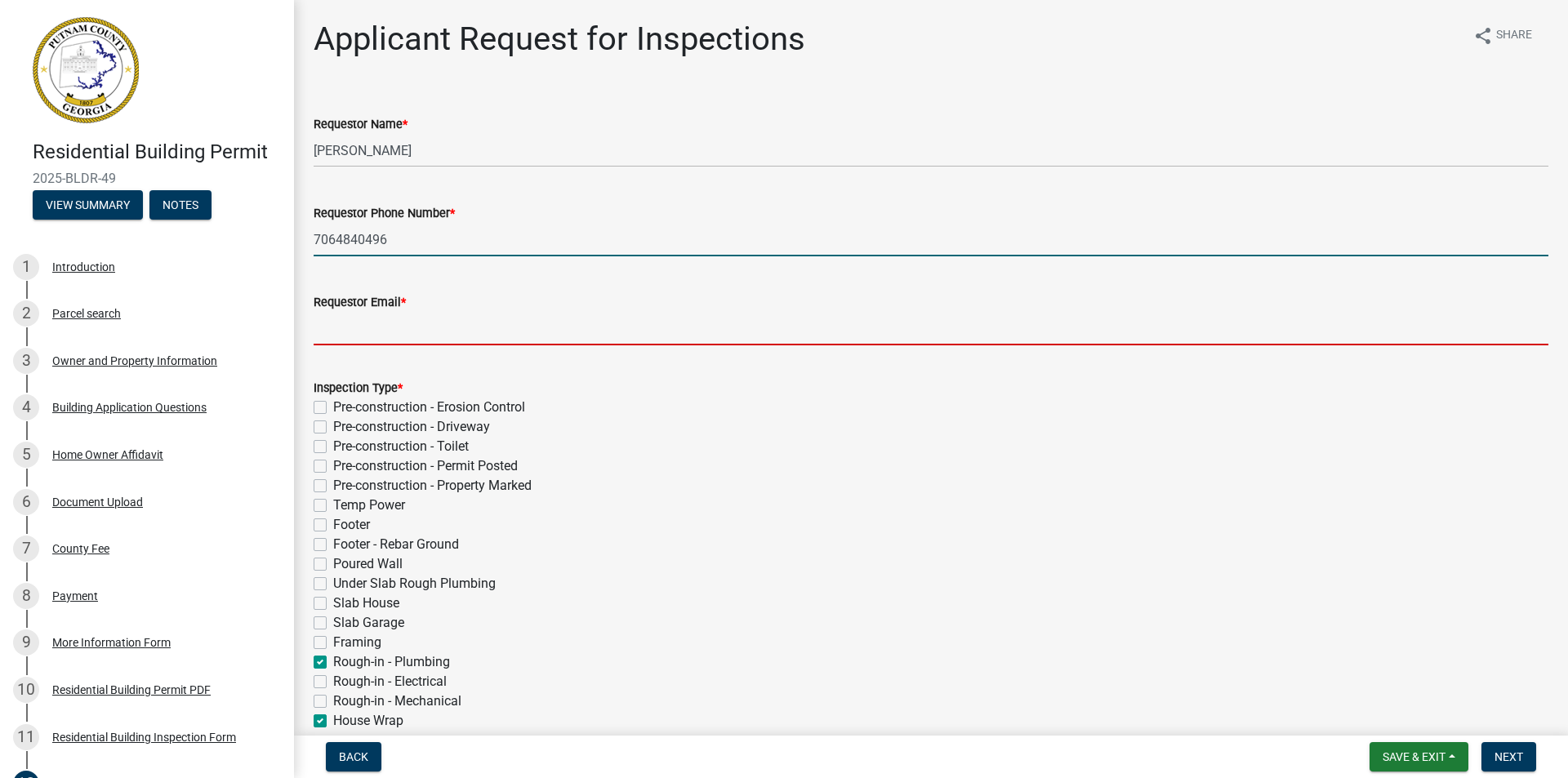
type input "[EMAIL_ADDRESS][DOMAIN_NAME]"
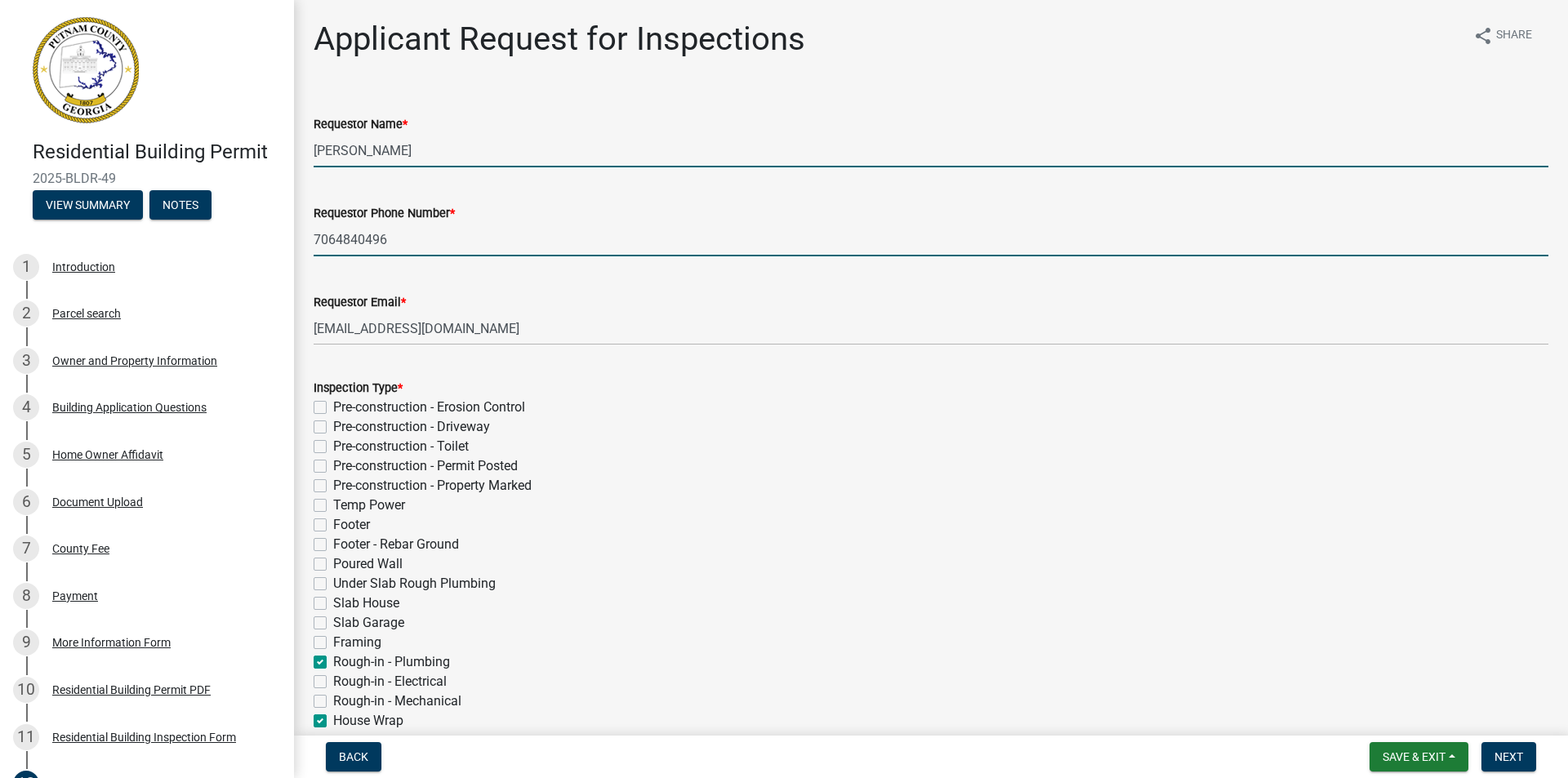
click at [486, 158] on input "Michele Rivera" at bounding box center [931, 150] width 1235 height 33
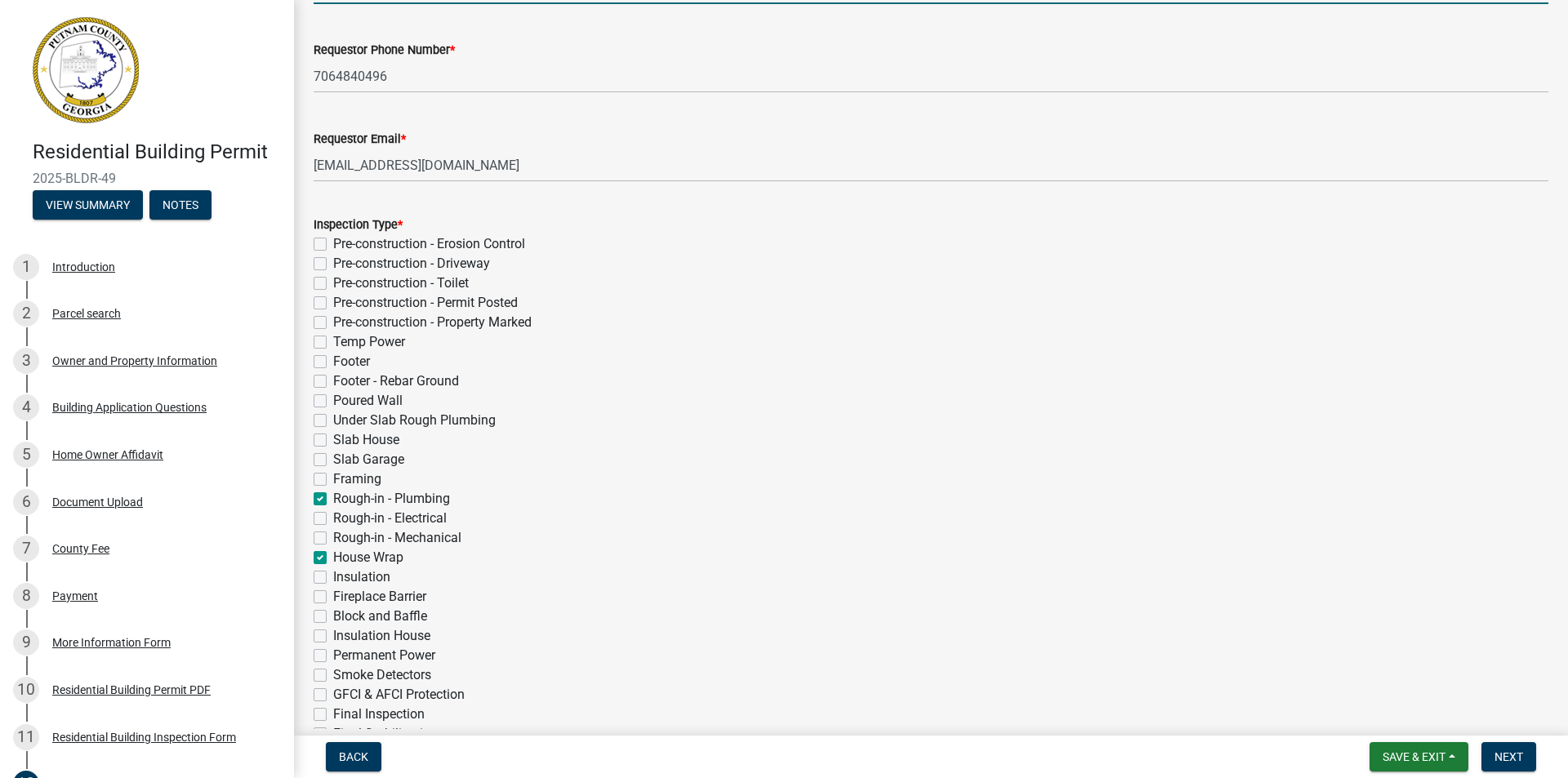
scroll to position [408, 0]
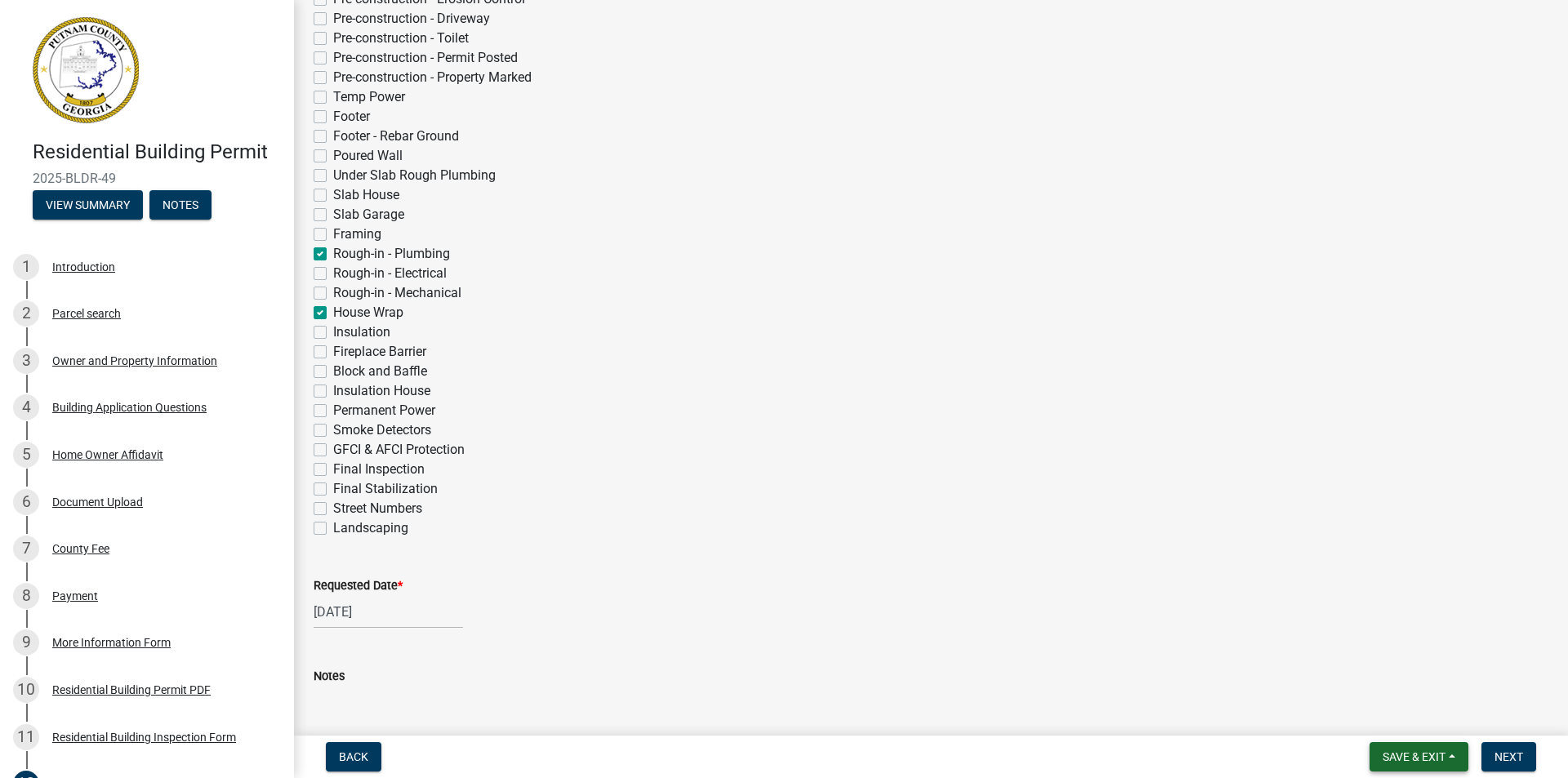
type input "[PERSON_NAME] [PERSON_NAME]"
click at [1421, 750] on span "Save & Exit" at bounding box center [1414, 757] width 63 height 13
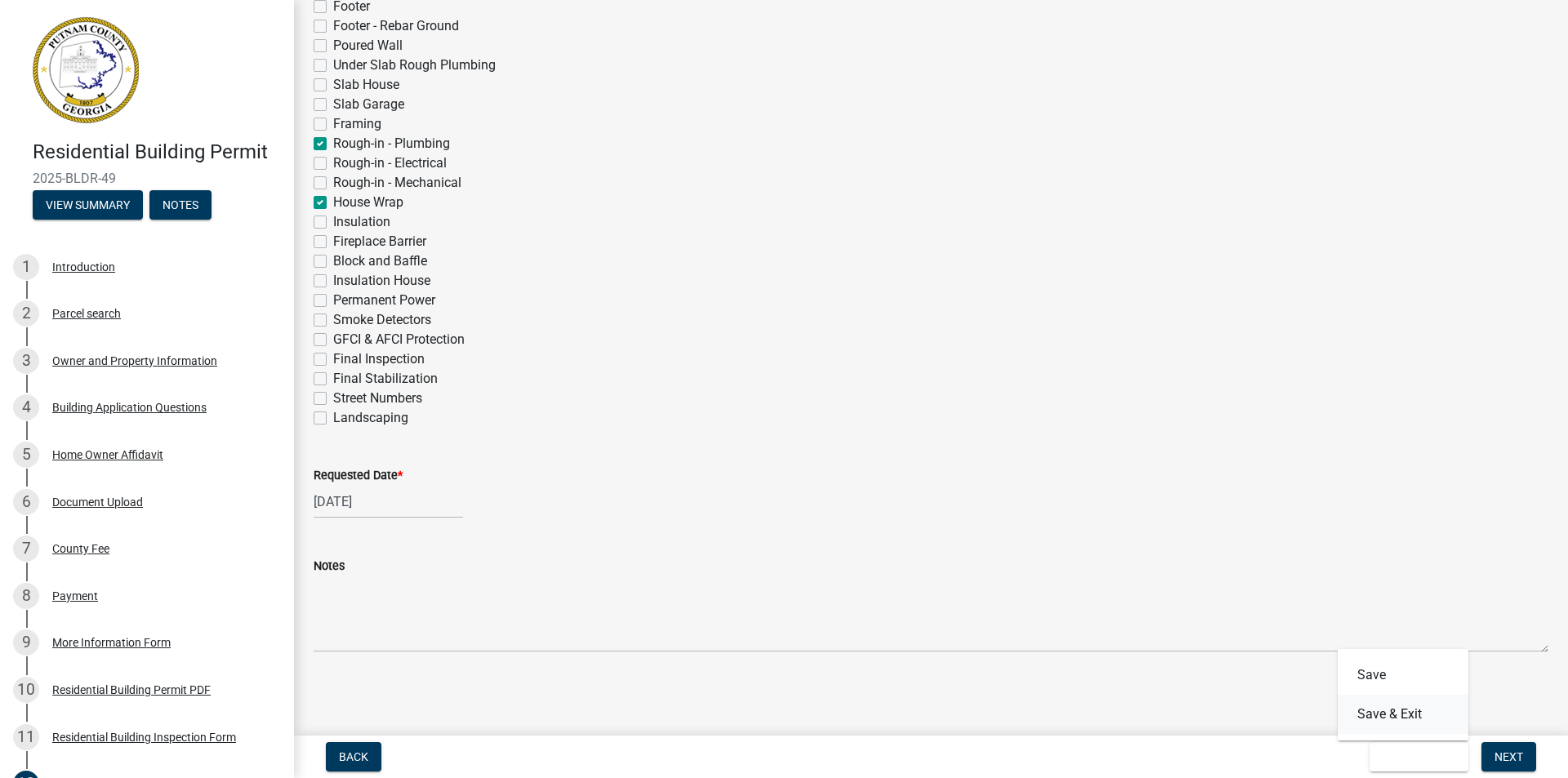
click at [1409, 717] on button "Save & Exit" at bounding box center [1402, 713] width 130 height 39
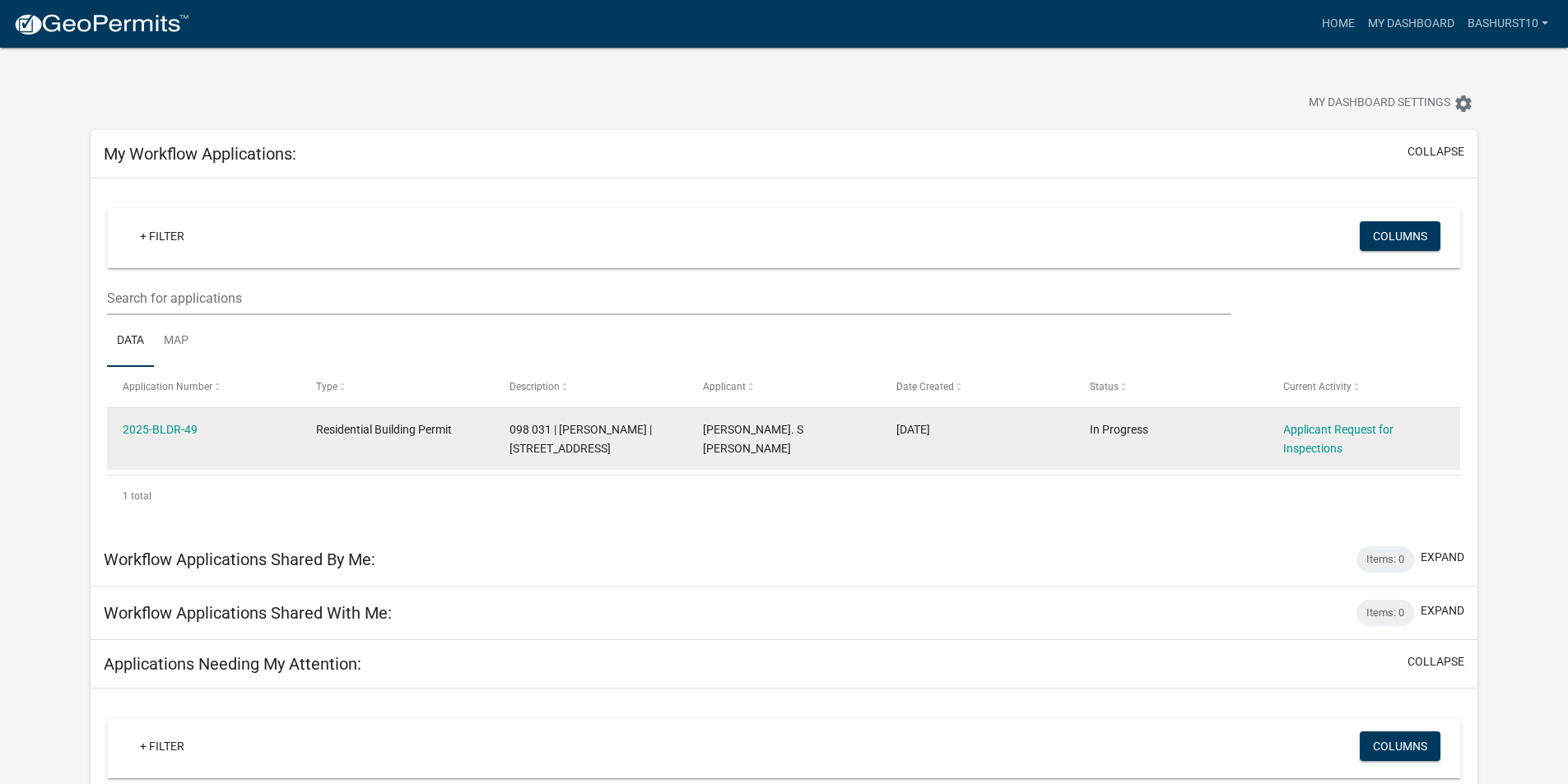
scroll to position [82, 0]
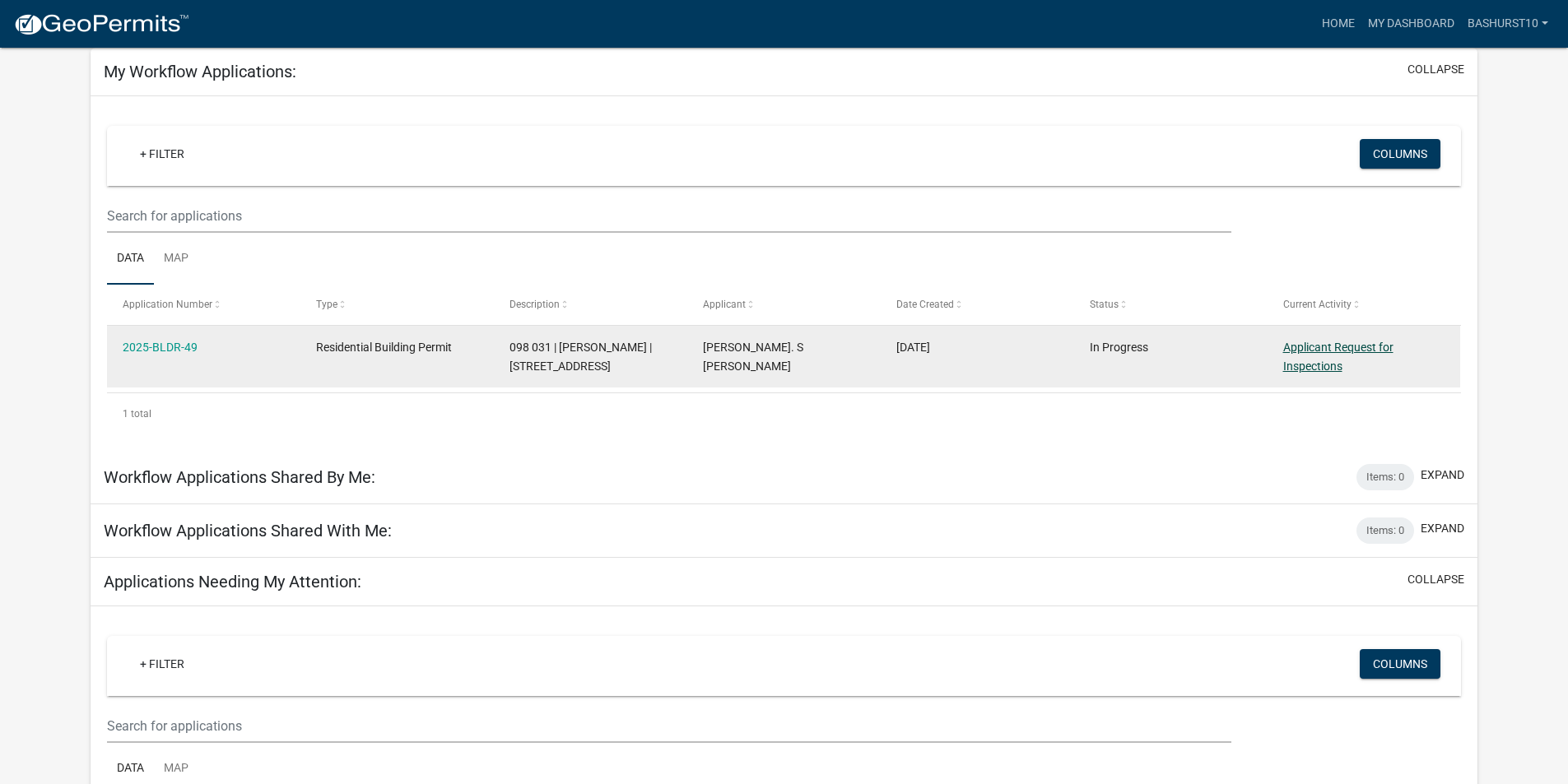
click at [1325, 349] on link "Applicant Request for Inspections" at bounding box center [1338, 356] width 110 height 32
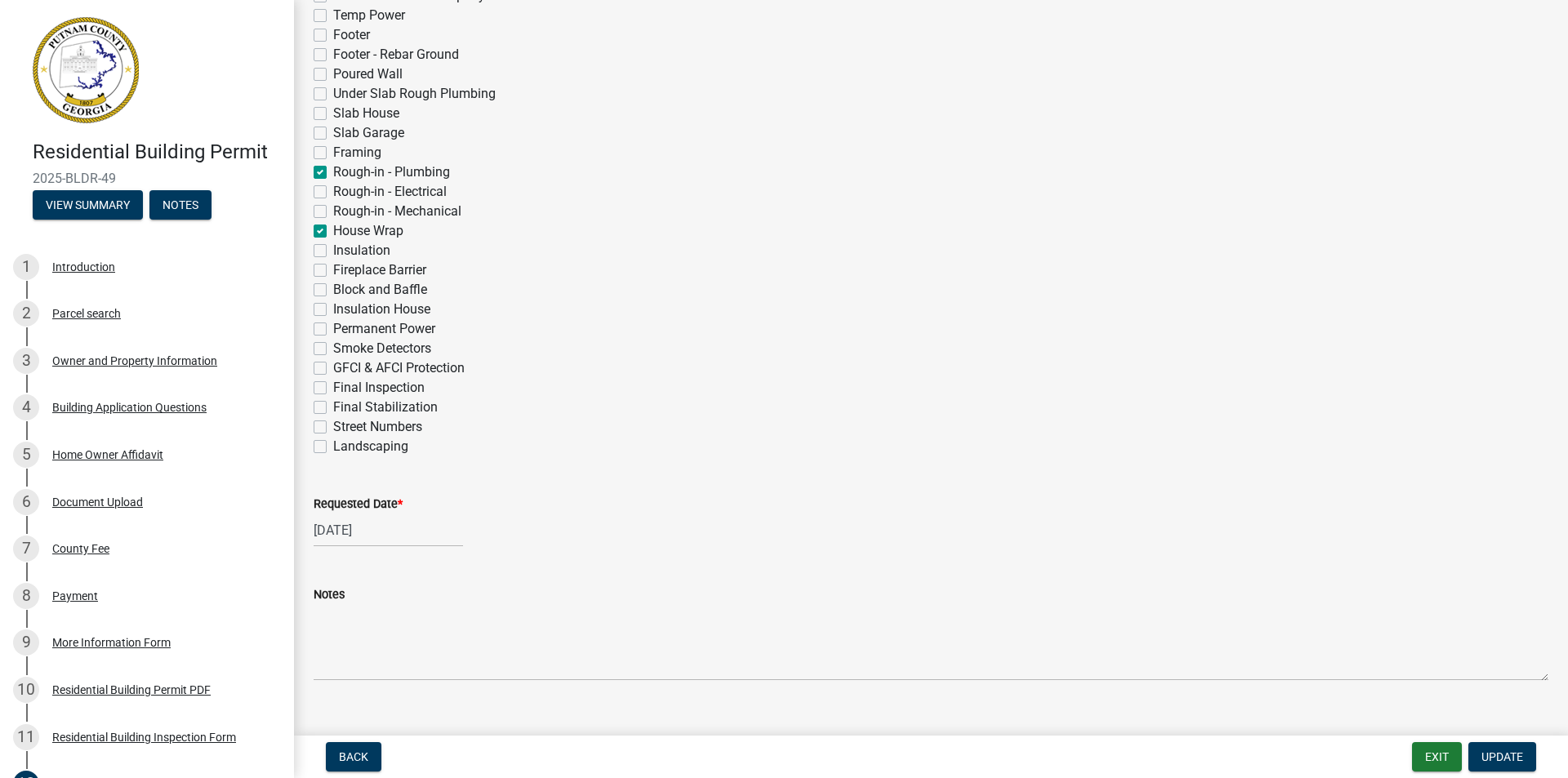
scroll to position [518, 0]
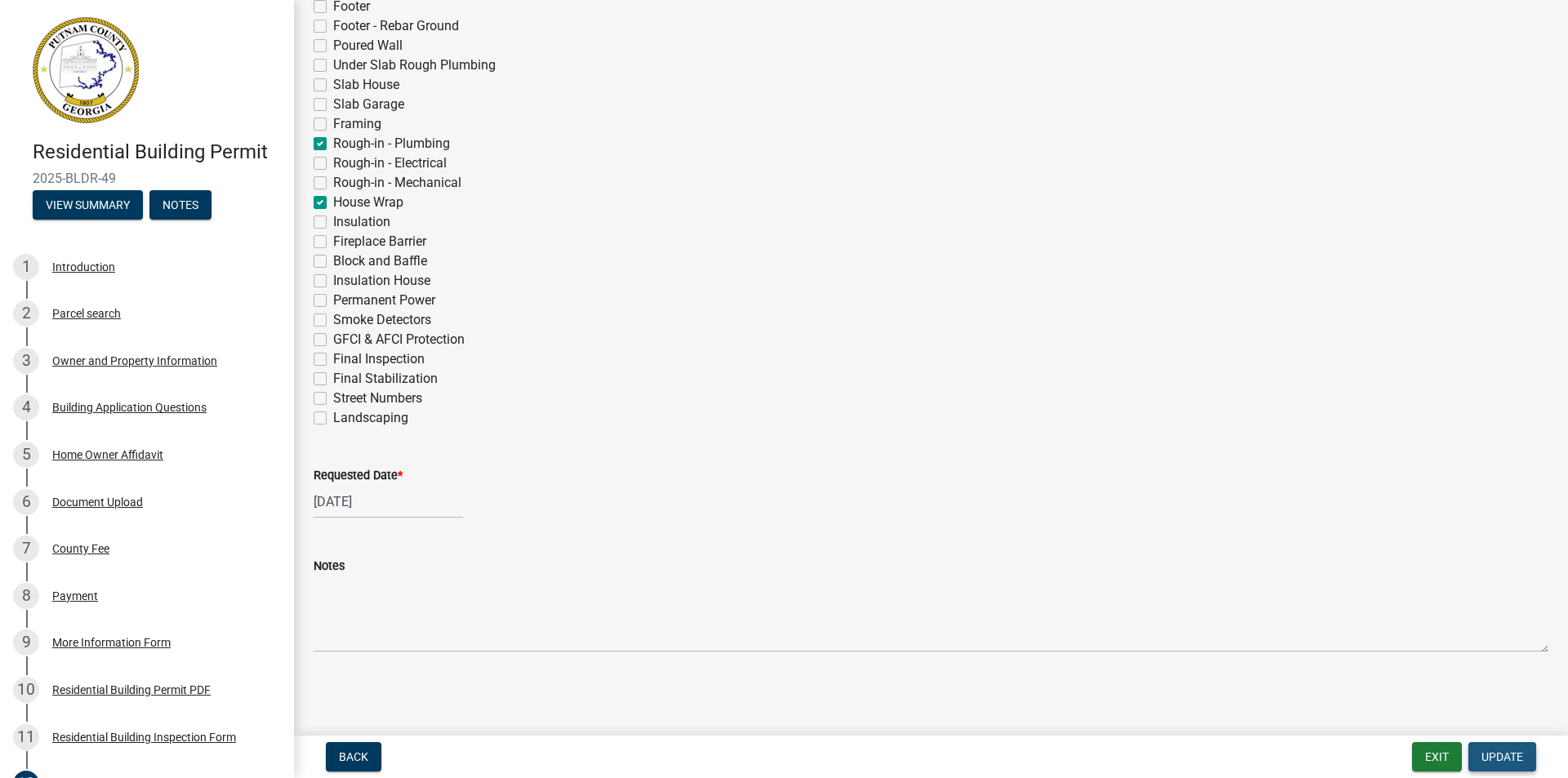
click at [1509, 758] on span "Update" at bounding box center [1502, 757] width 42 height 13
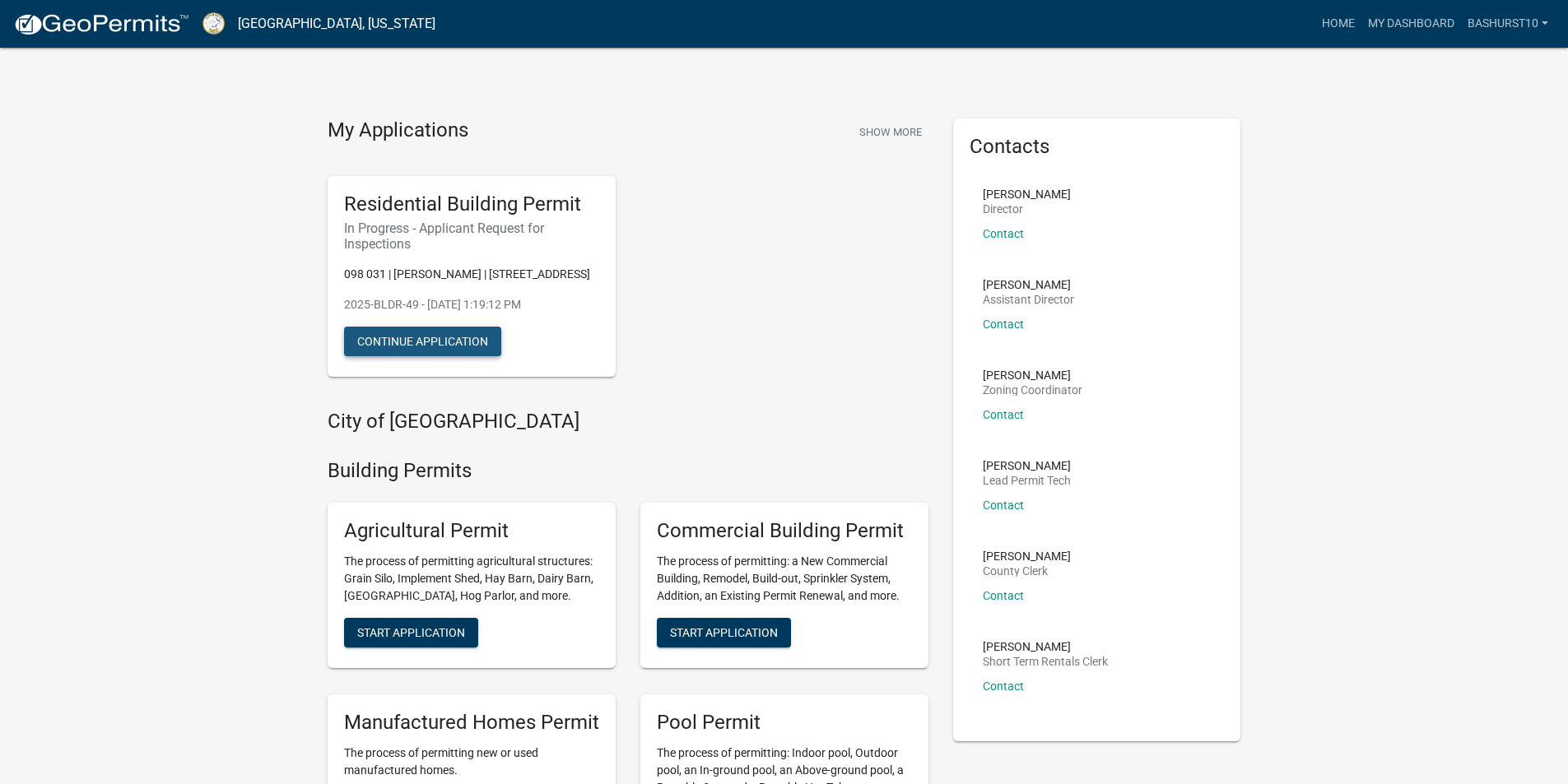
click at [429, 344] on button "Continue Application" at bounding box center [423, 341] width 157 height 30
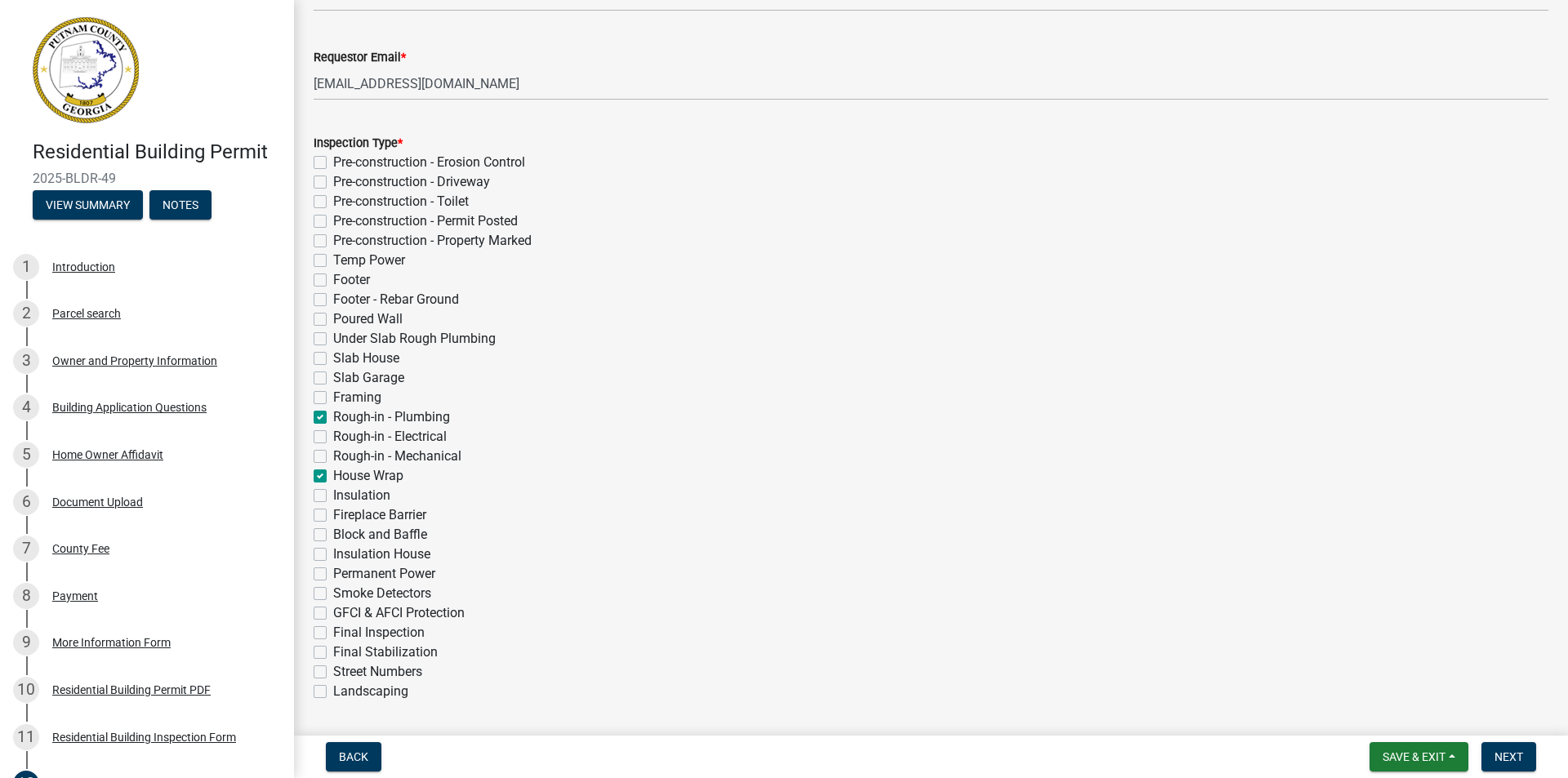
scroll to position [326, 0]
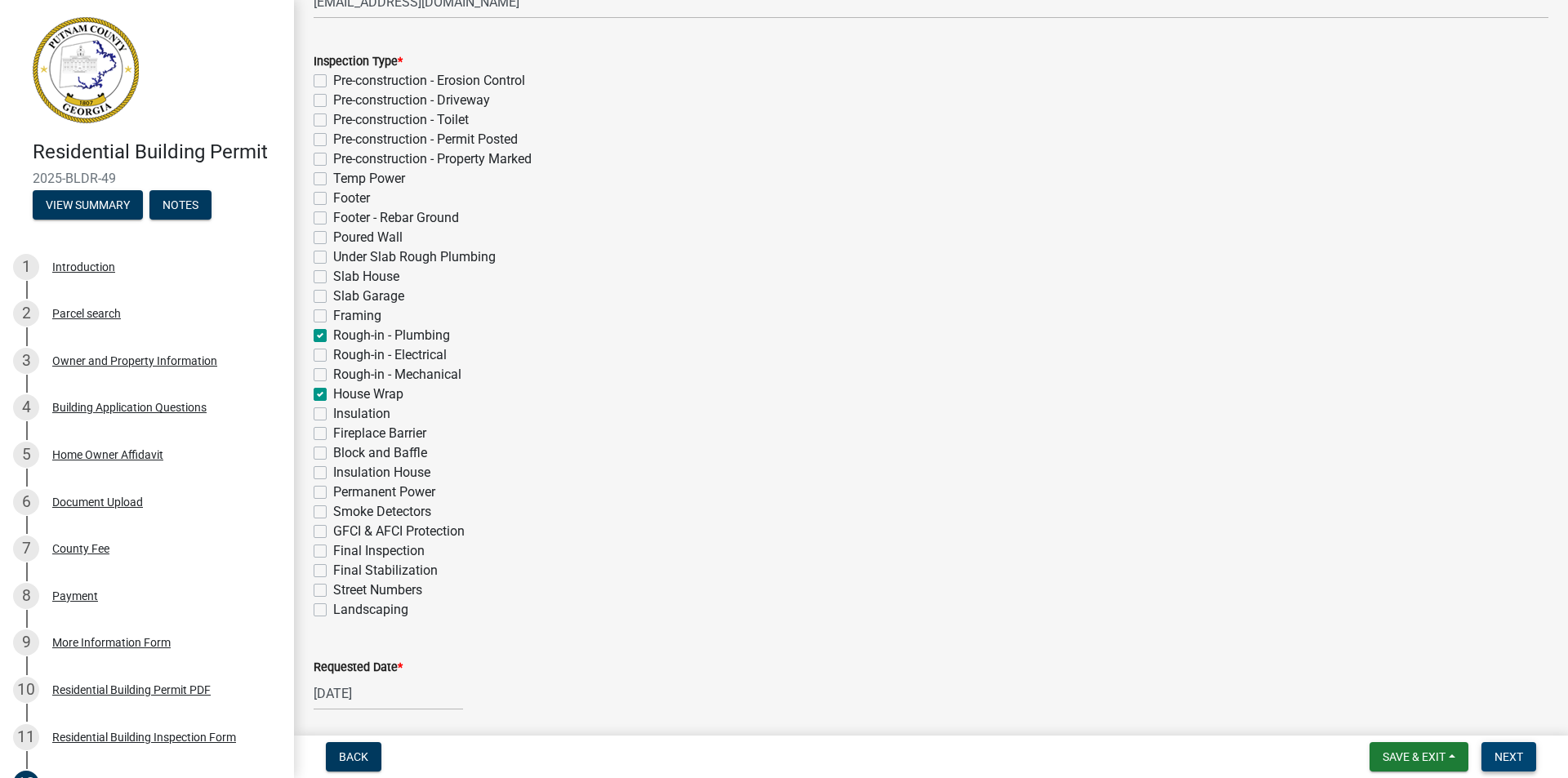
click at [1516, 758] on span "Next" at bounding box center [1508, 757] width 29 height 13
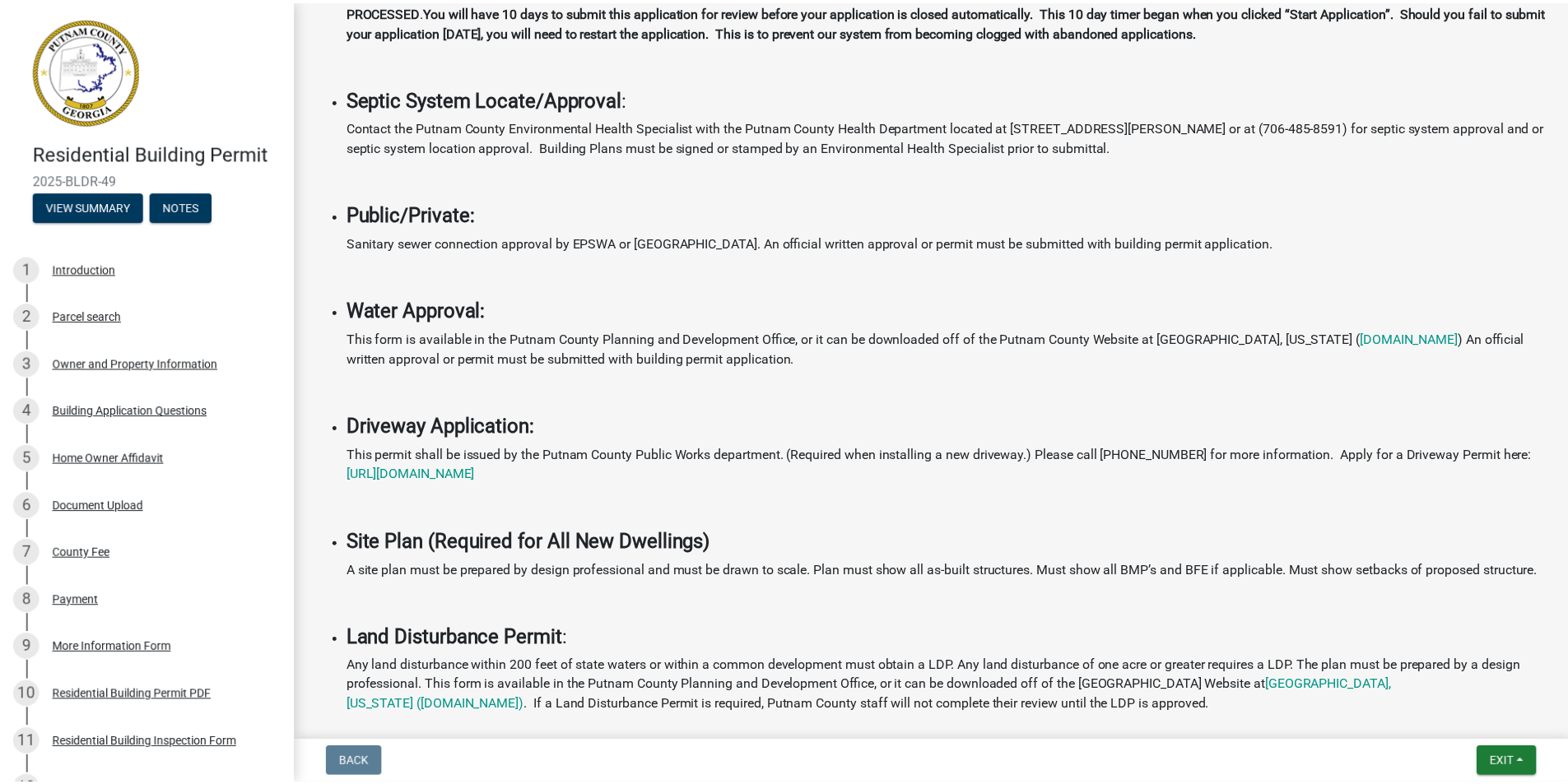
scroll to position [514, 0]
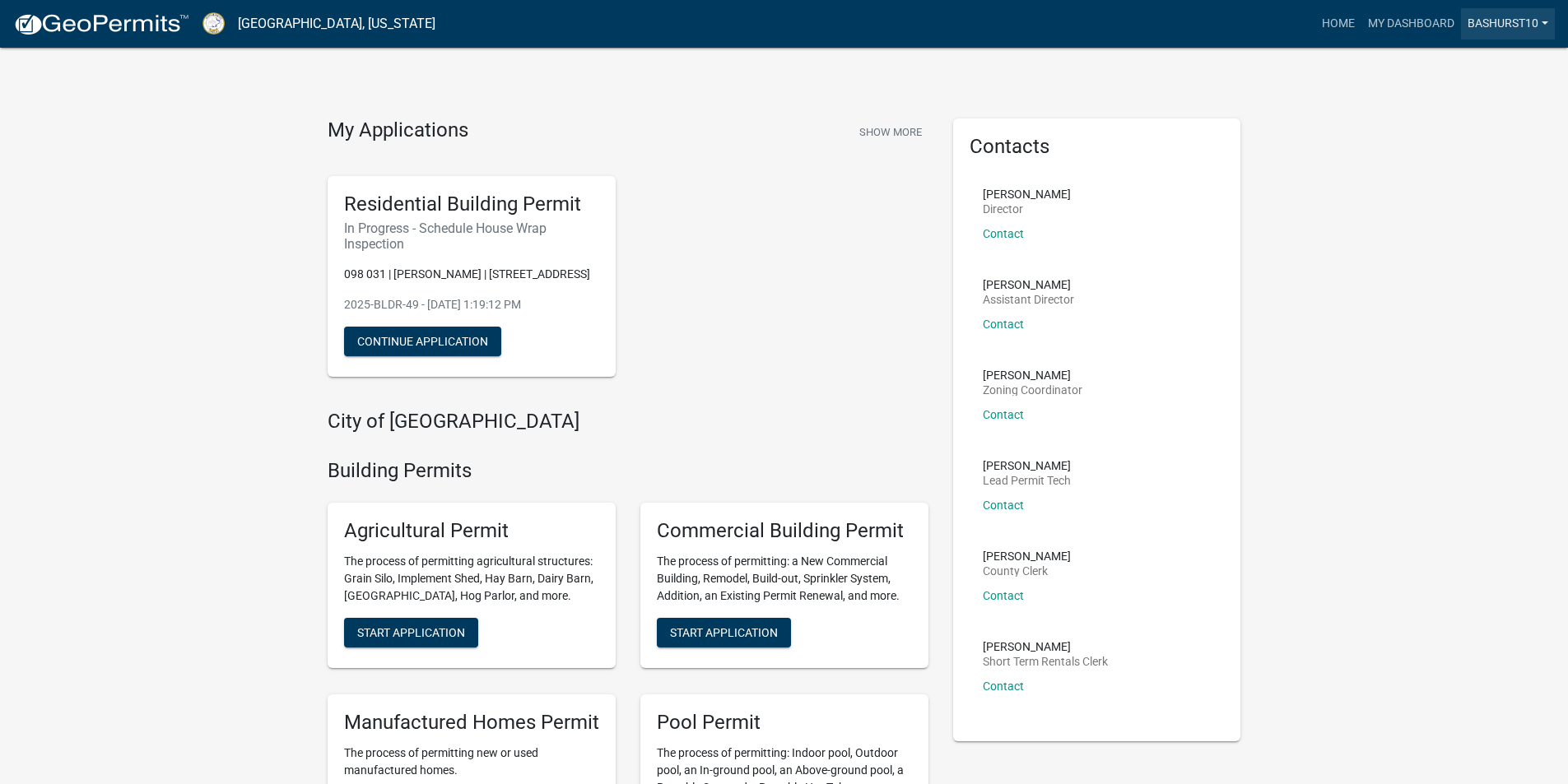
click at [1486, 18] on link "BASHURST10" at bounding box center [1508, 24] width 94 height 32
click at [1477, 68] on link "Account" at bounding box center [1488, 67] width 131 height 39
click at [1344, 25] on link "Home" at bounding box center [1338, 24] width 46 height 32
click at [440, 345] on button "Continue Application" at bounding box center [423, 341] width 157 height 30
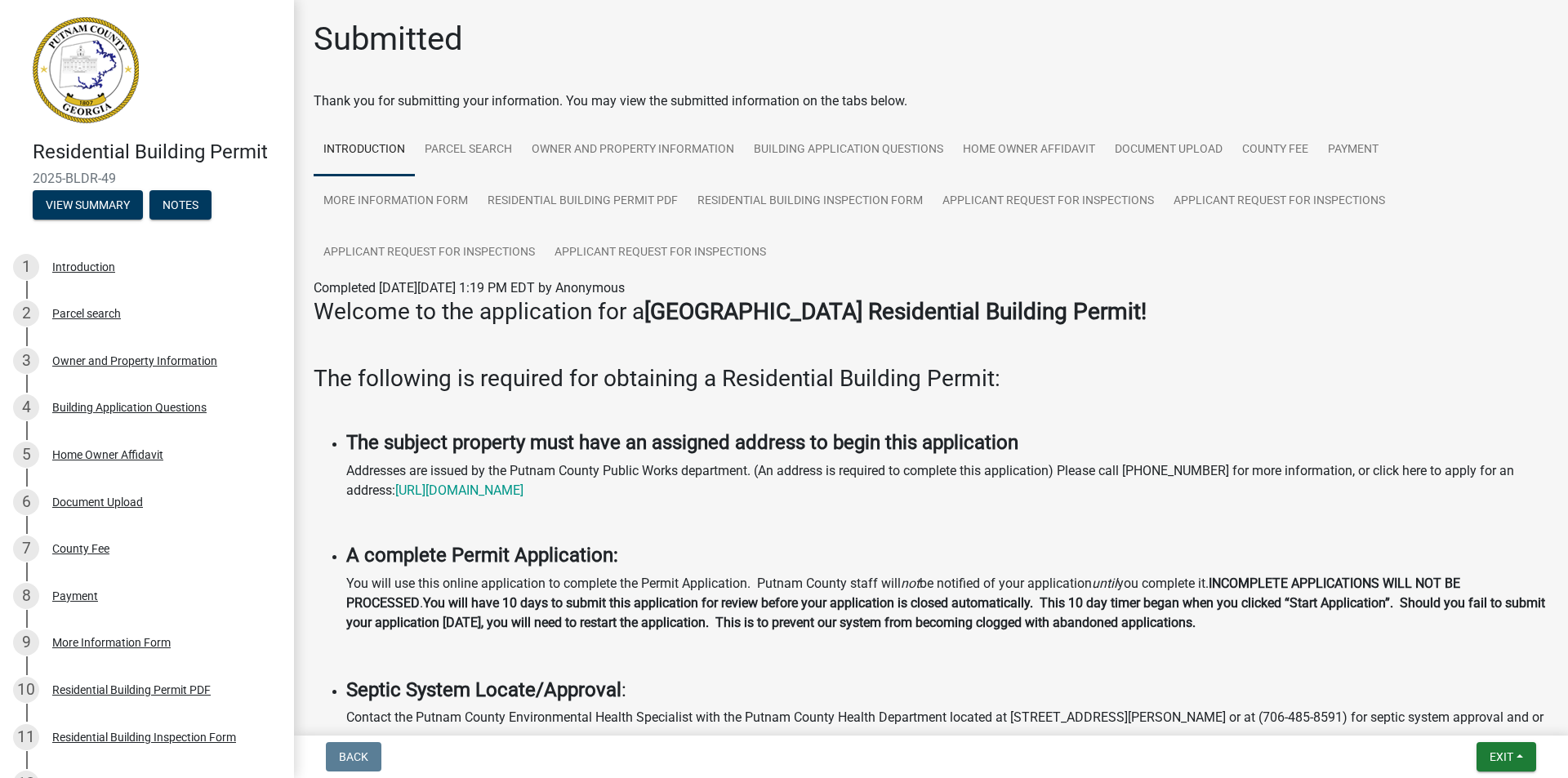
click at [1189, 71] on div "Submitted" at bounding box center [931, 46] width 1235 height 52
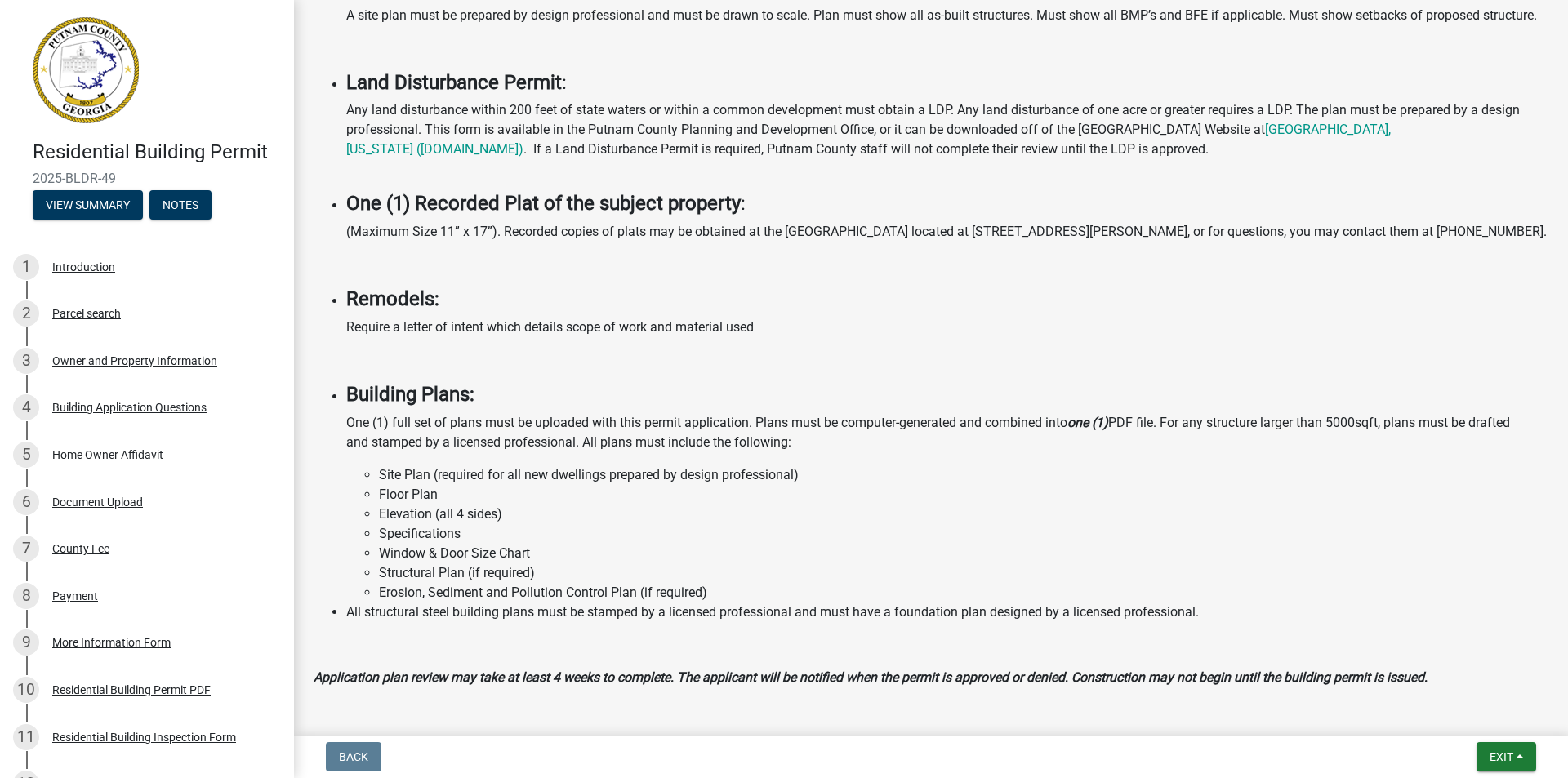
scroll to position [1327, 0]
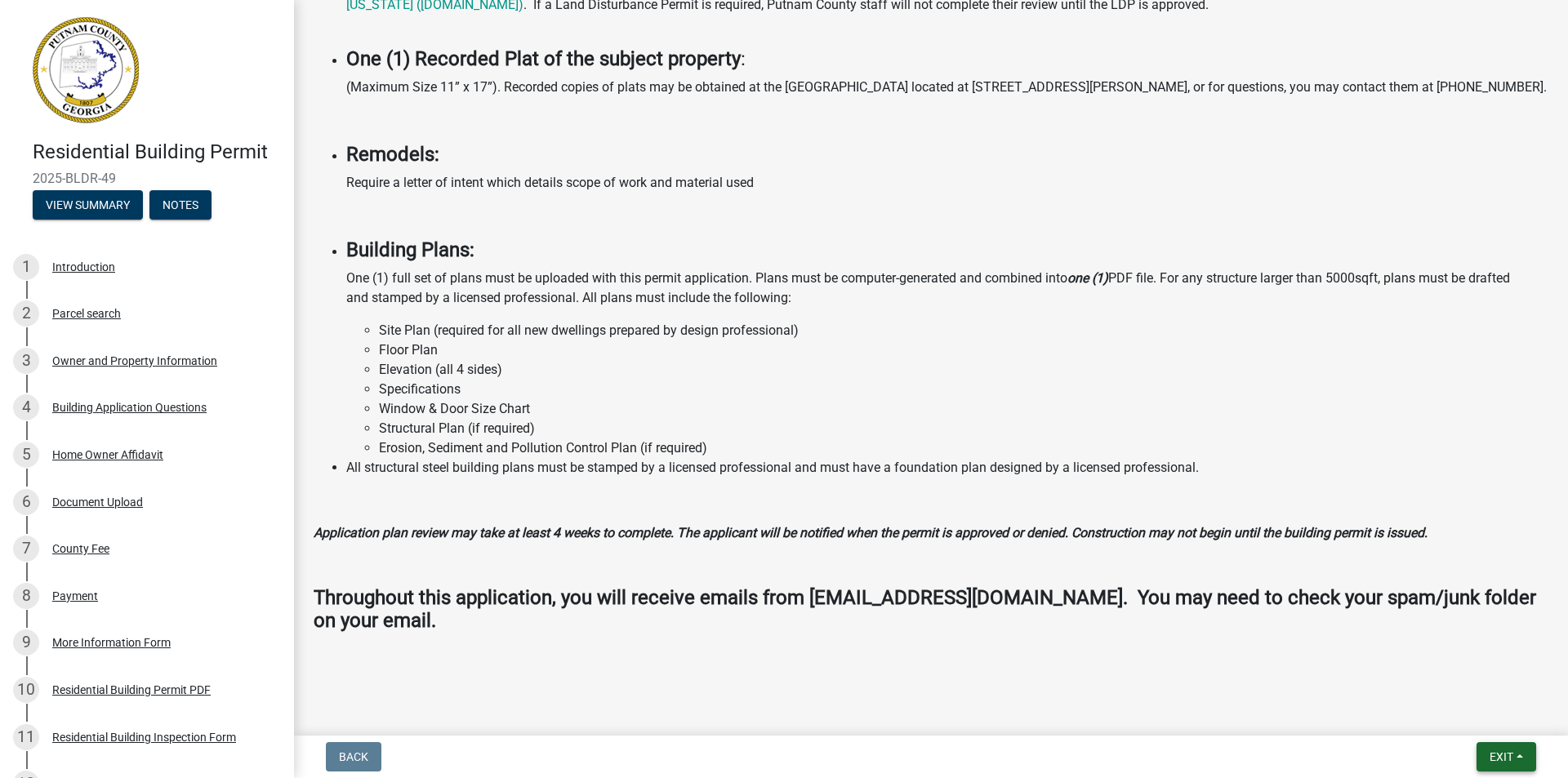
click at [1502, 754] on span "Exit" at bounding box center [1500, 757] width 24 height 13
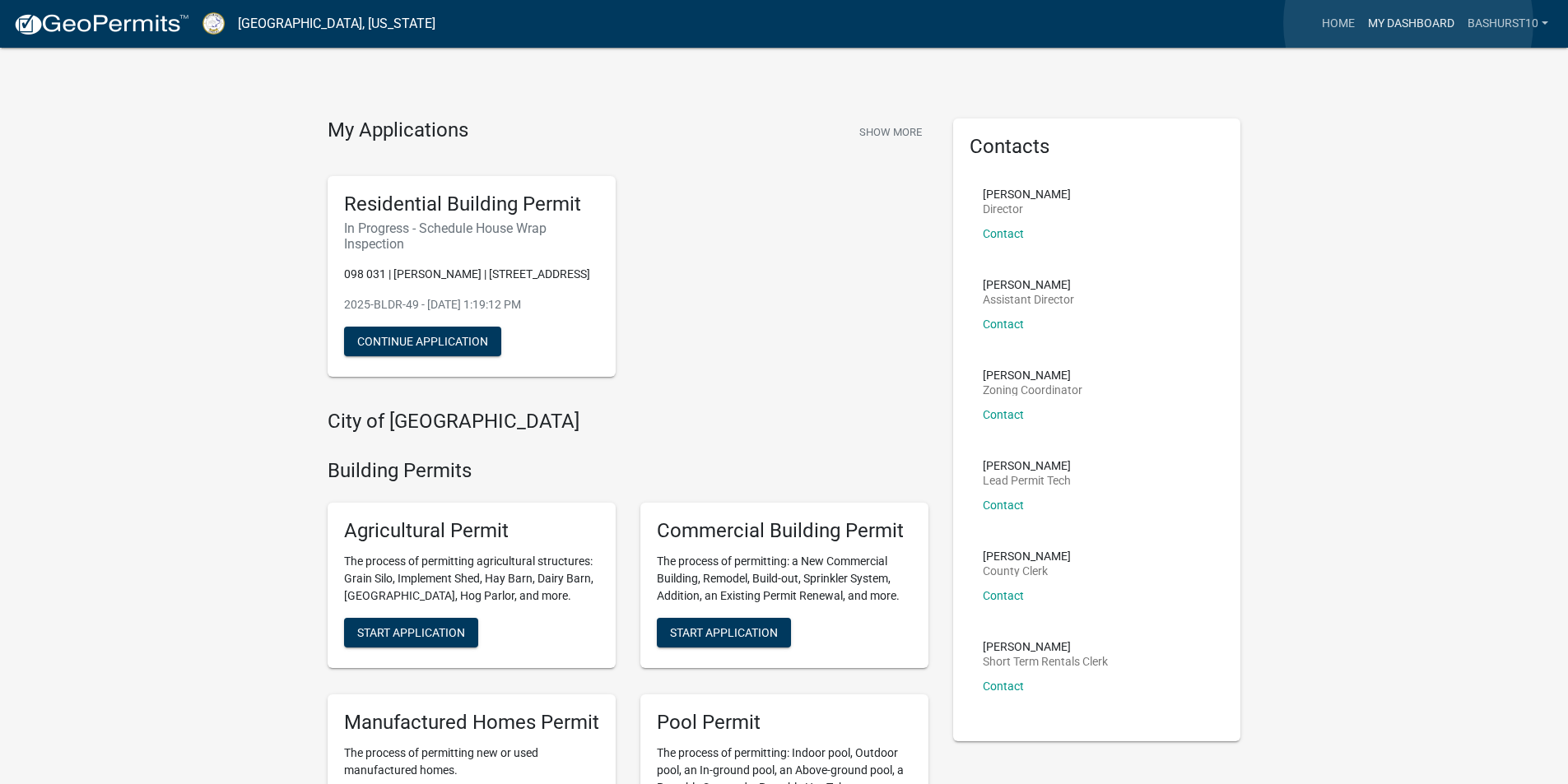
click at [1408, 23] on link "My Dashboard" at bounding box center [1411, 24] width 100 height 32
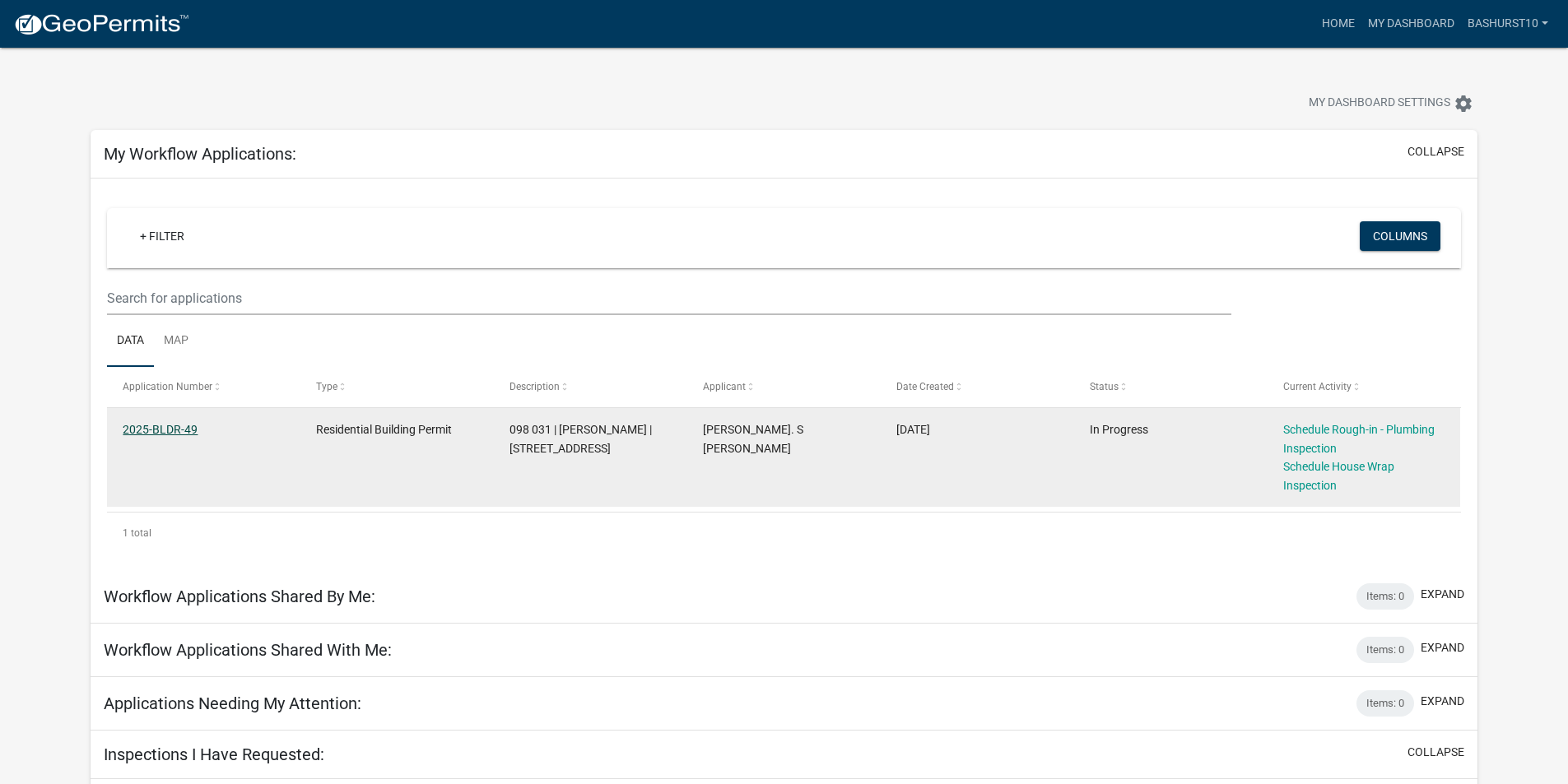
click at [157, 432] on link "2025-BLDR-49" at bounding box center [160, 429] width 75 height 13
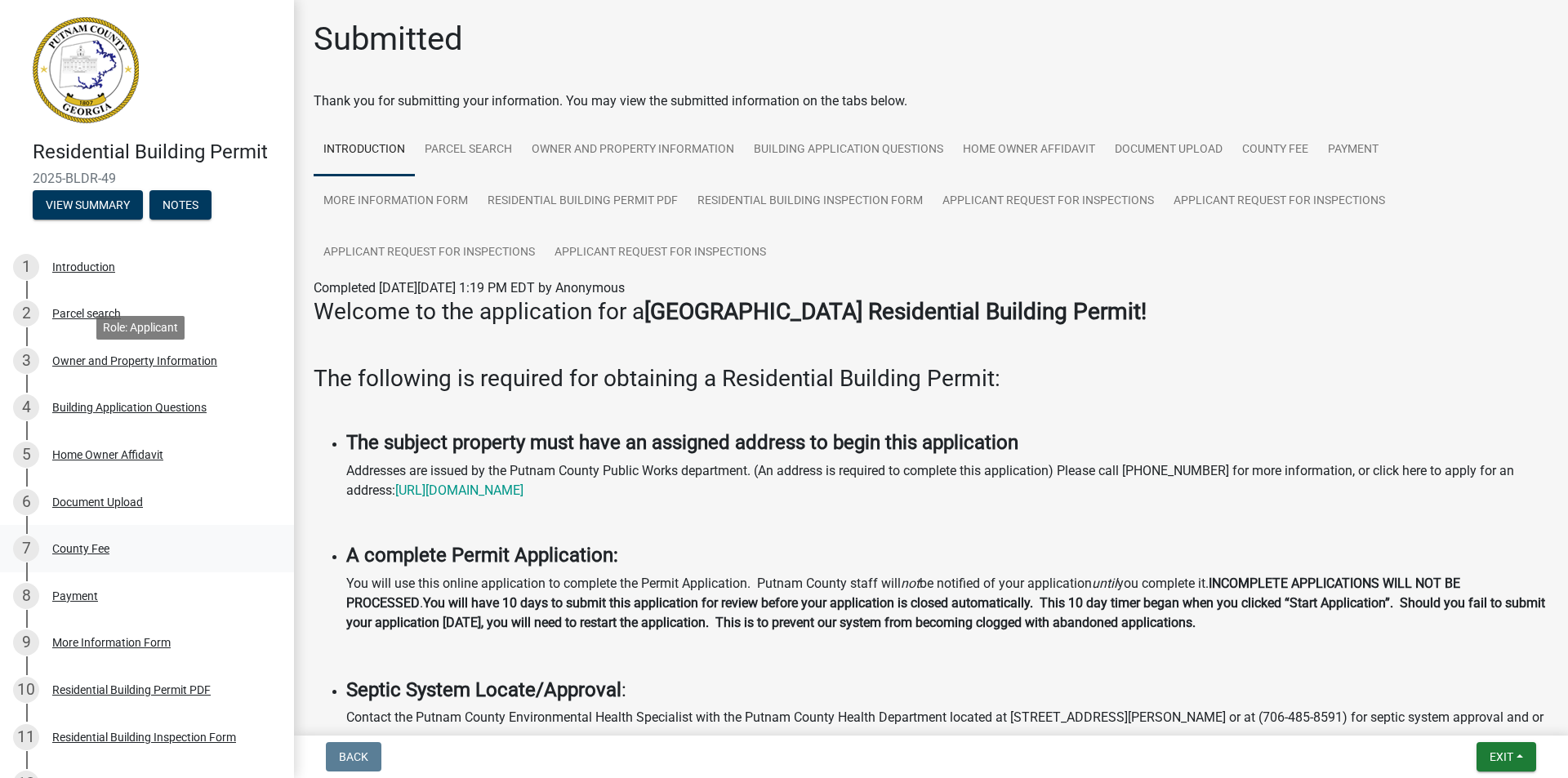
scroll to position [82, 0]
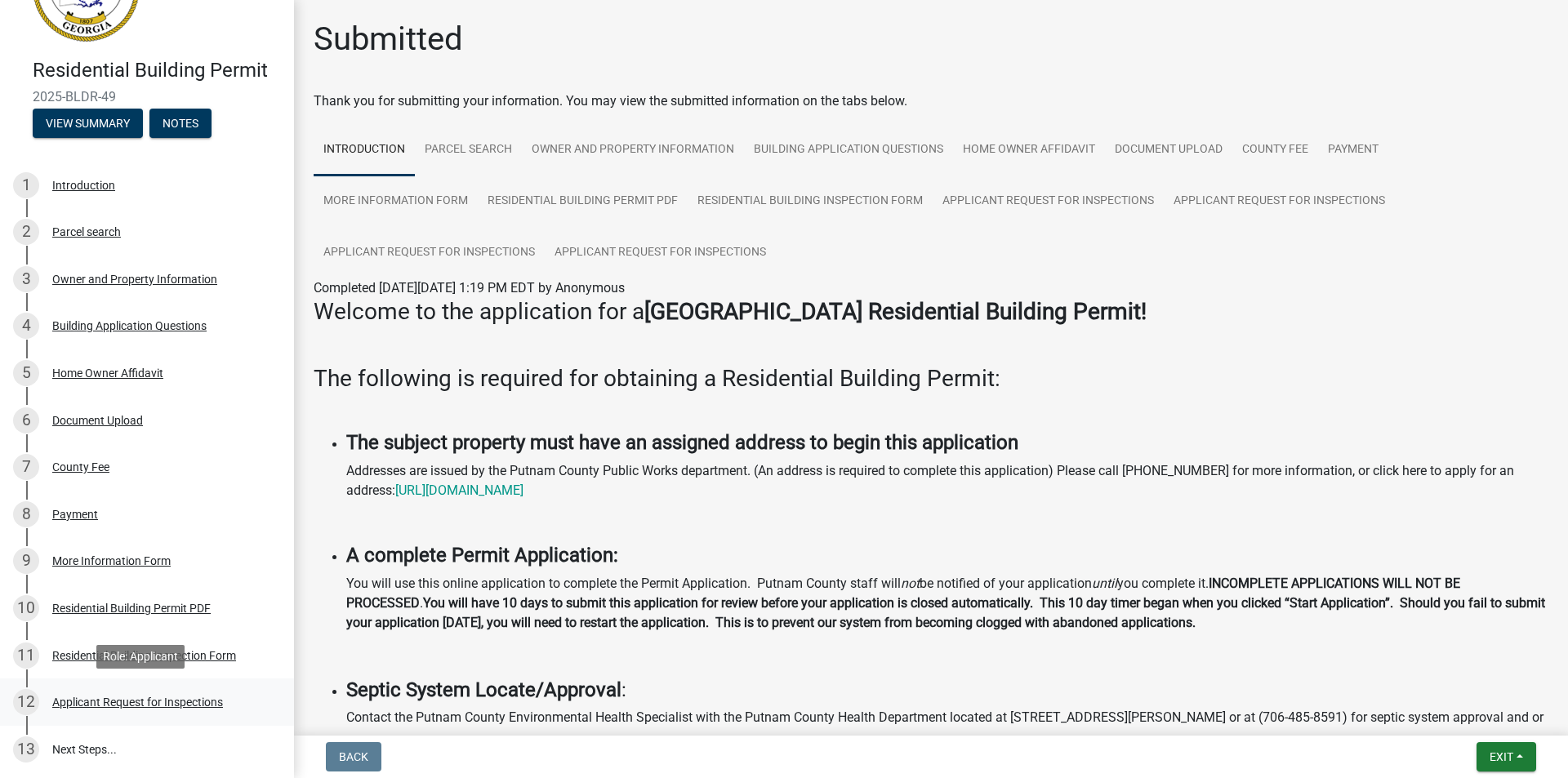
click at [139, 702] on div "Applicant Request for Inspections" at bounding box center [137, 702] width 170 height 11
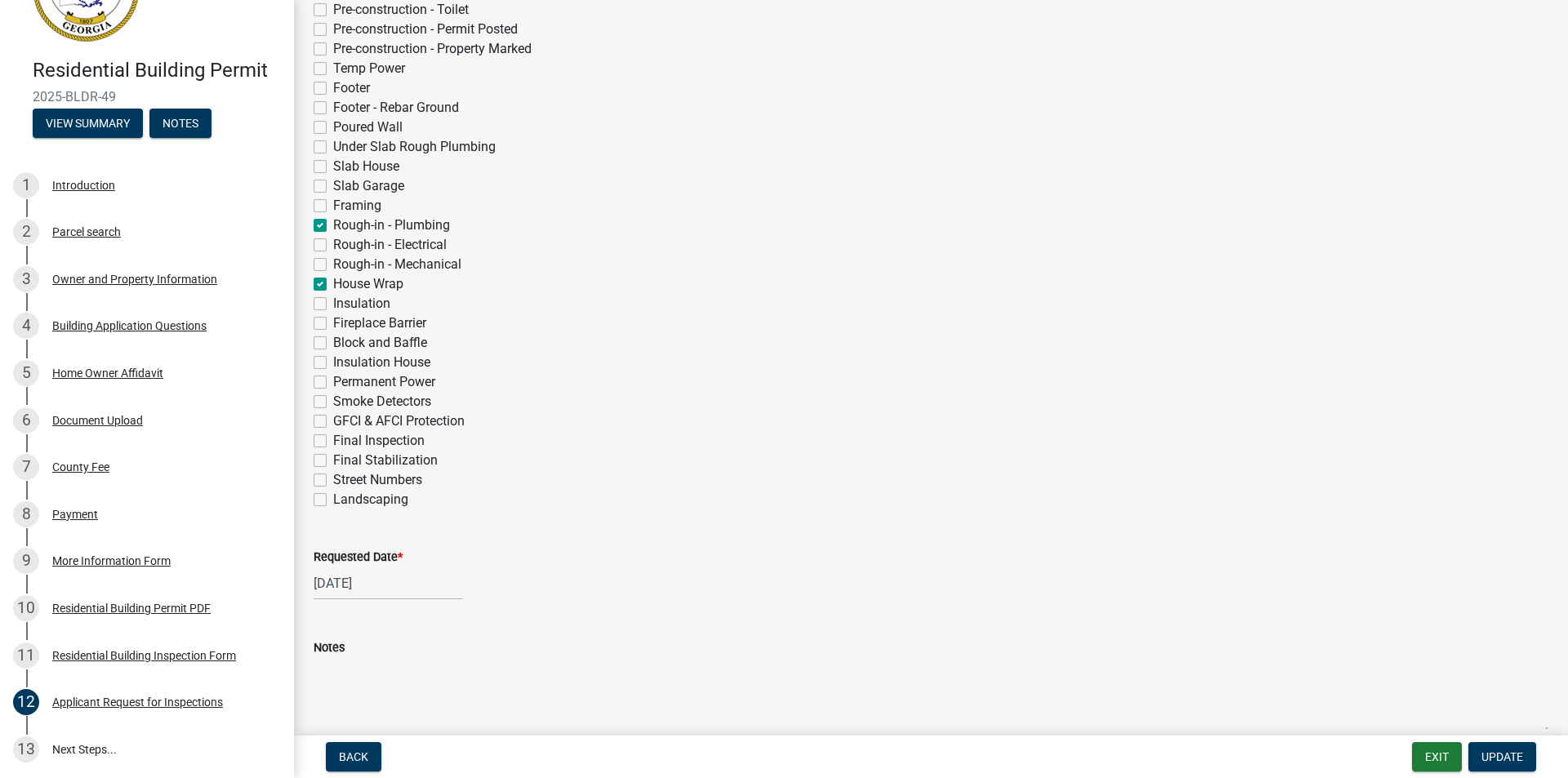
scroll to position [518, 0]
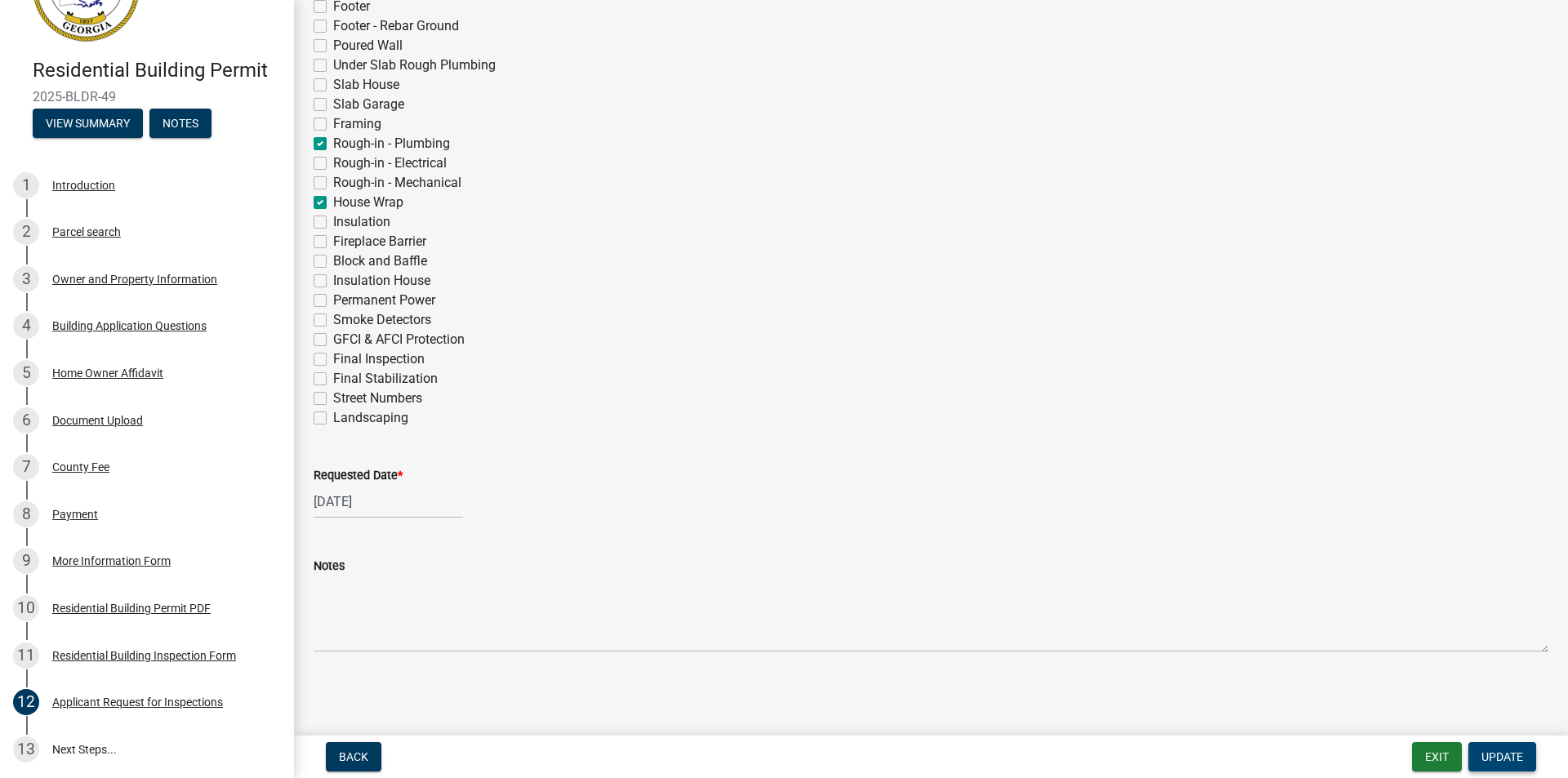
click at [1503, 756] on span "Update" at bounding box center [1502, 757] width 42 height 13
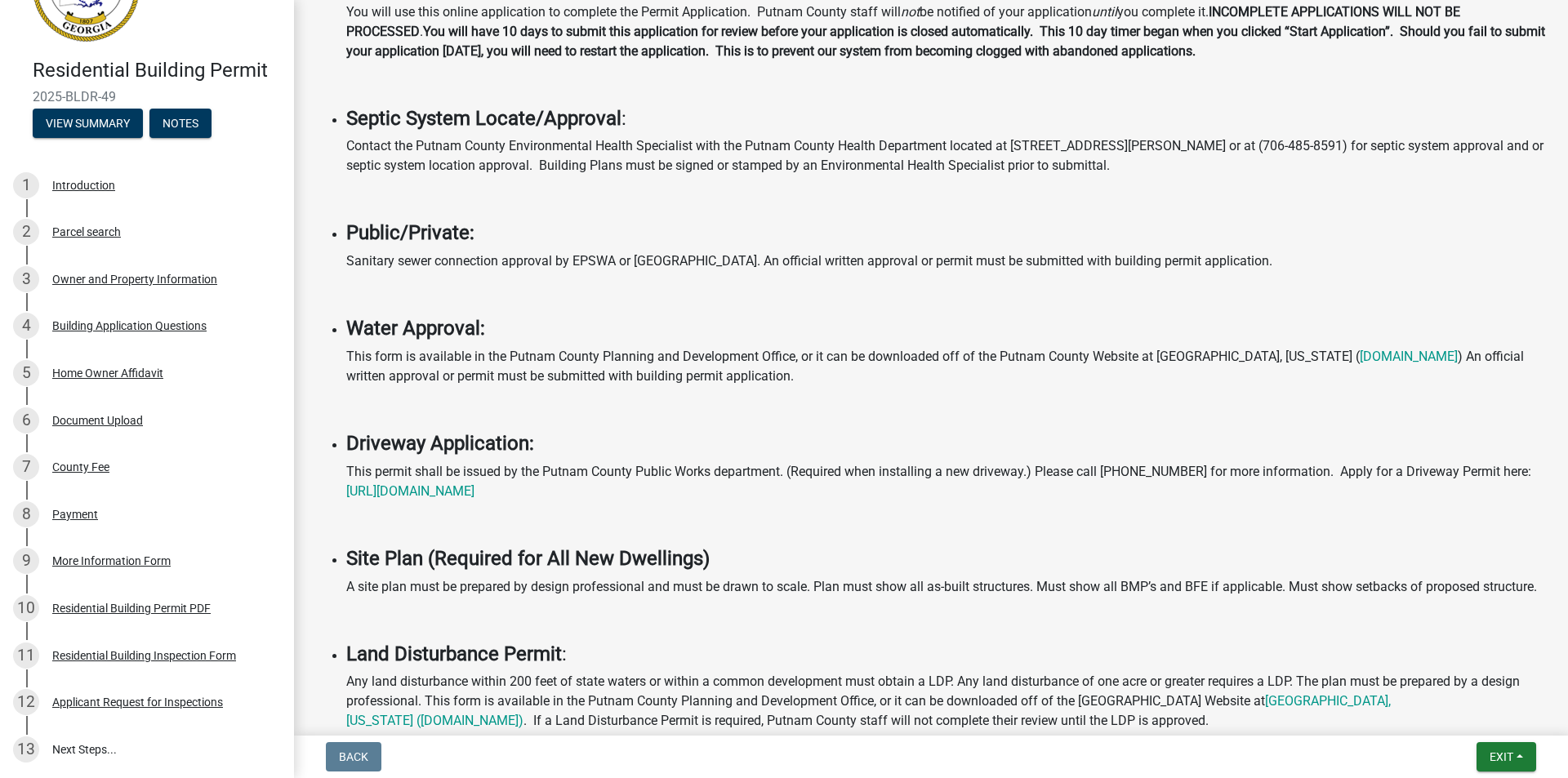
scroll to position [734, 0]
